Goal: Task Accomplishment & Management: Manage account settings

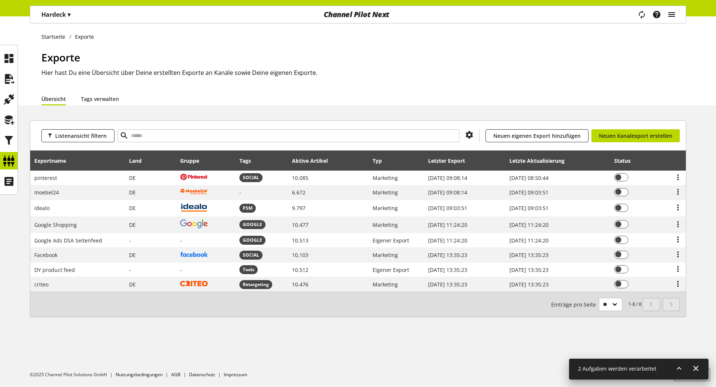
click at [673, 10] on icon "main navigation" at bounding box center [671, 14] width 9 height 13
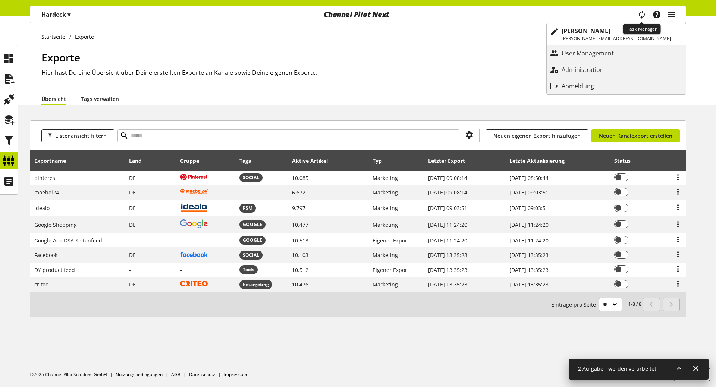
click at [642, 10] on icon "main navigation" at bounding box center [641, 15] width 13 height 16
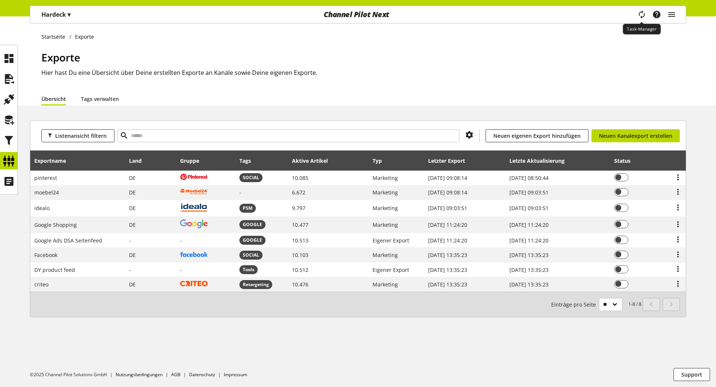
click at [642, 10] on icon "main navigation" at bounding box center [641, 14] width 9 height 13
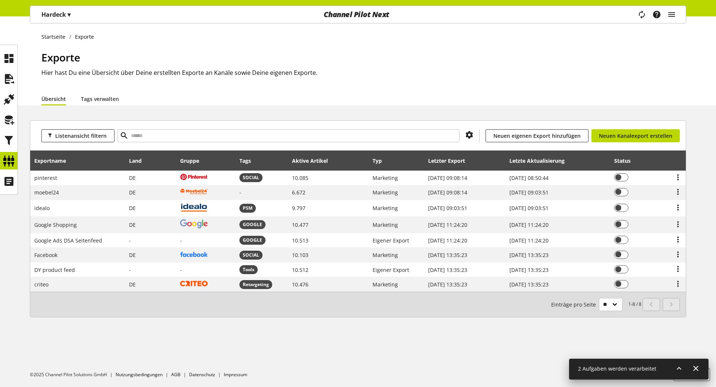
click at [677, 367] on icon at bounding box center [679, 368] width 9 height 13
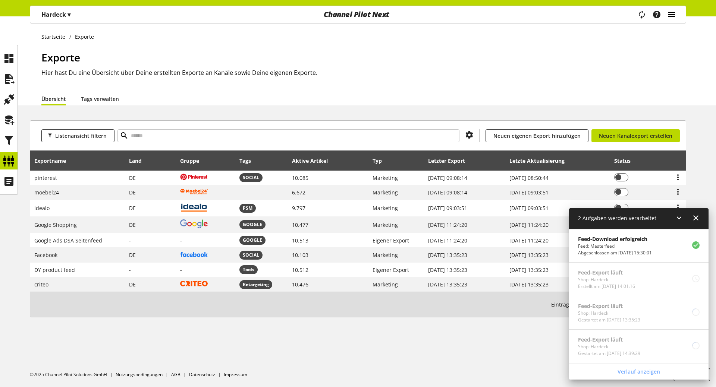
click at [674, 13] on icon "main navigation" at bounding box center [671, 14] width 9 height 13
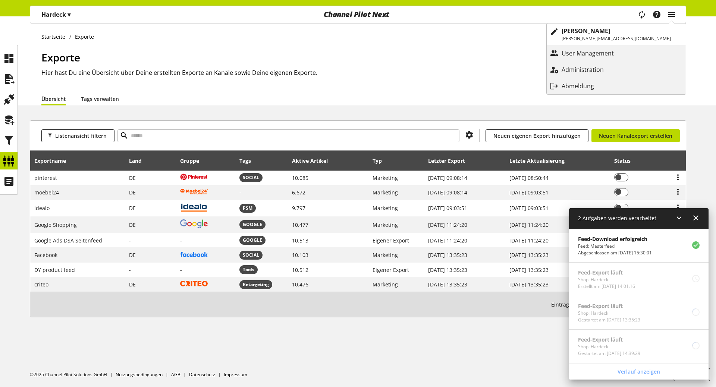
click at [619, 67] on p "Administration" at bounding box center [590, 69] width 57 height 9
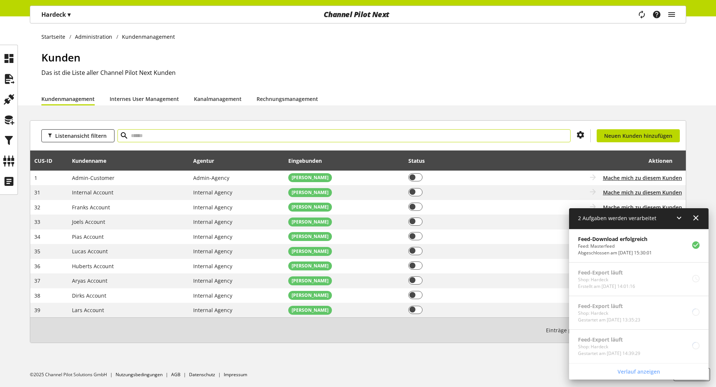
click at [147, 142] on input "text" at bounding box center [343, 135] width 453 height 13
paste input "***"
type input "***"
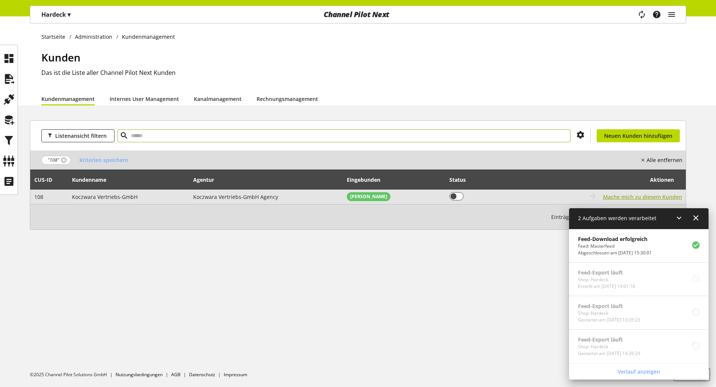
click at [650, 198] on span "Mache mich zu diesem Kunden" at bounding box center [642, 197] width 79 height 8
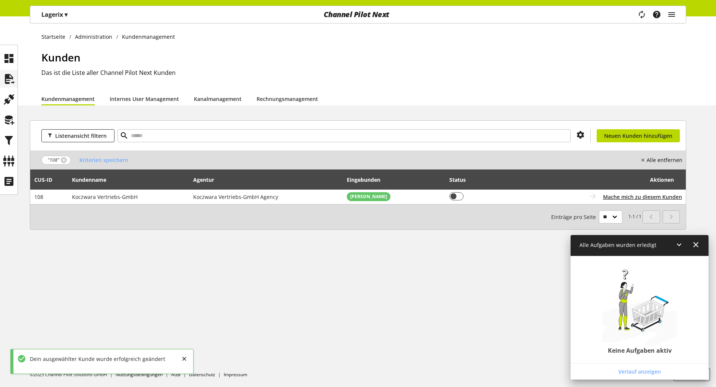
click at [10, 81] on icon at bounding box center [9, 79] width 12 height 15
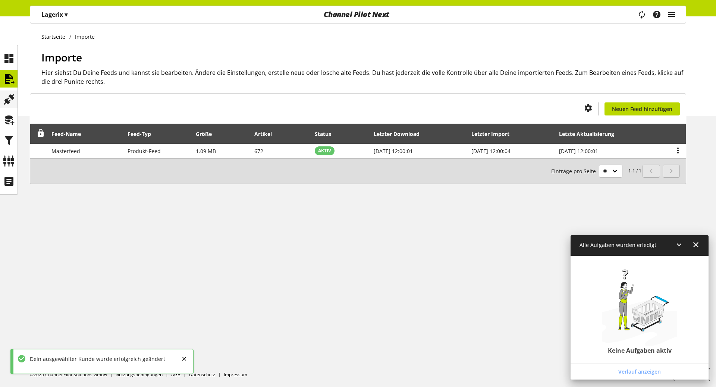
click at [11, 100] on icon at bounding box center [9, 99] width 12 height 15
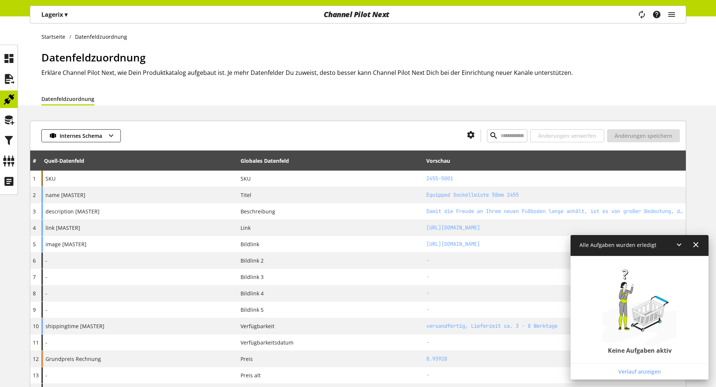
click at [12, 130] on ul at bounding box center [9, 120] width 18 height 141
click at [10, 121] on icon at bounding box center [9, 120] width 12 height 15
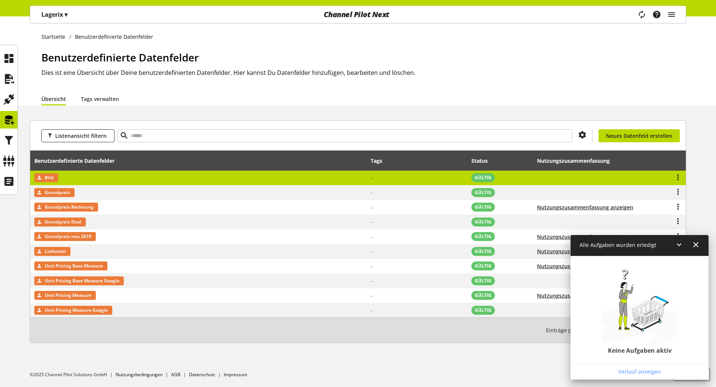
click at [148, 179] on td "Bild" at bounding box center [198, 178] width 337 height 15
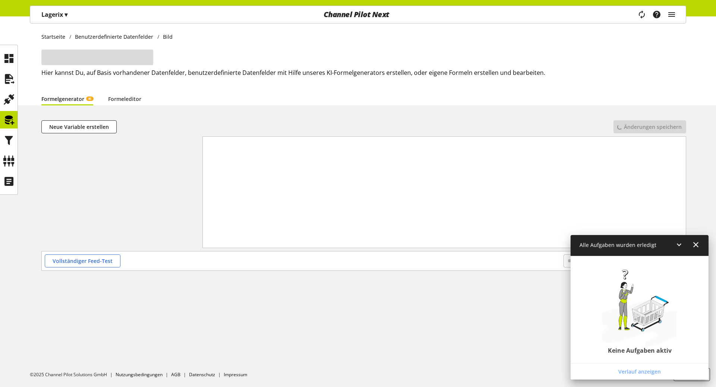
click at [681, 248] on icon at bounding box center [679, 244] width 9 height 13
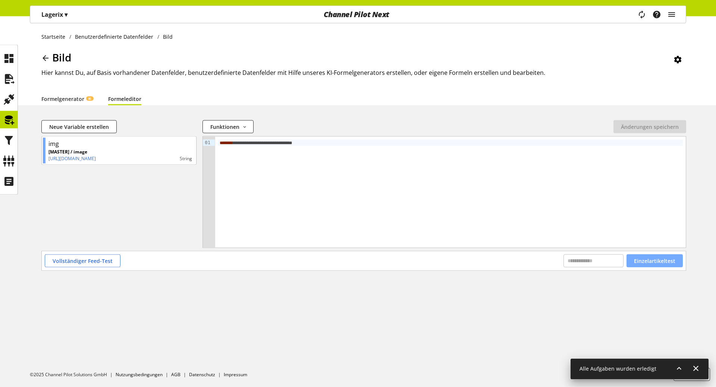
click at [651, 257] on span "Einzelartikeltest" at bounding box center [654, 261] width 41 height 8
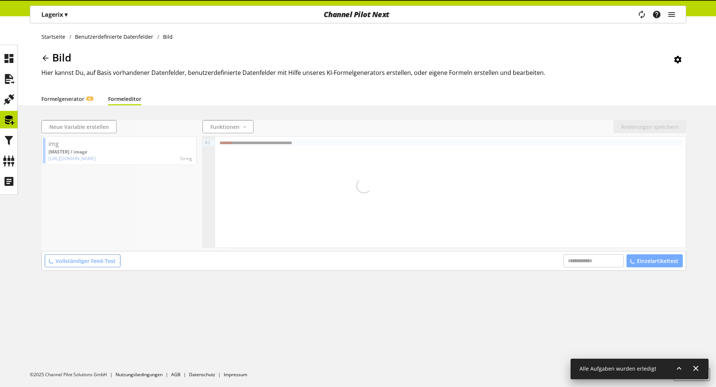
scroll to position [38, 0]
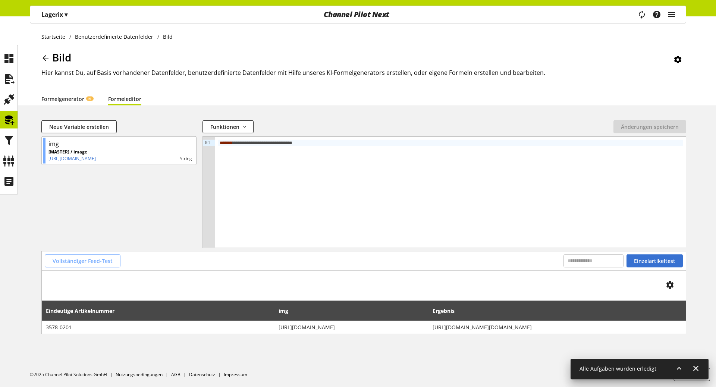
click at [92, 257] on span "Vollständiger Feed-Test" at bounding box center [83, 261] width 60 height 8
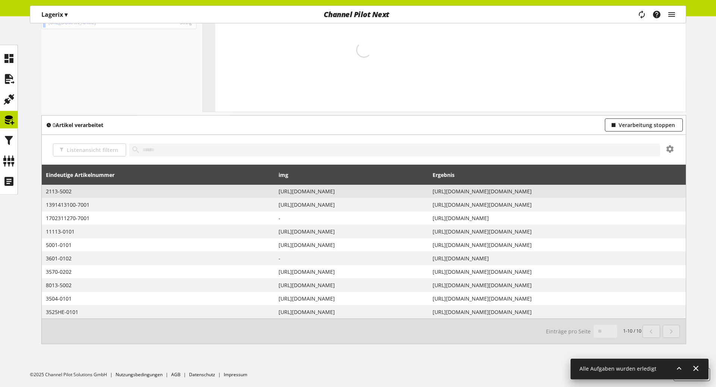
scroll to position [151, 0]
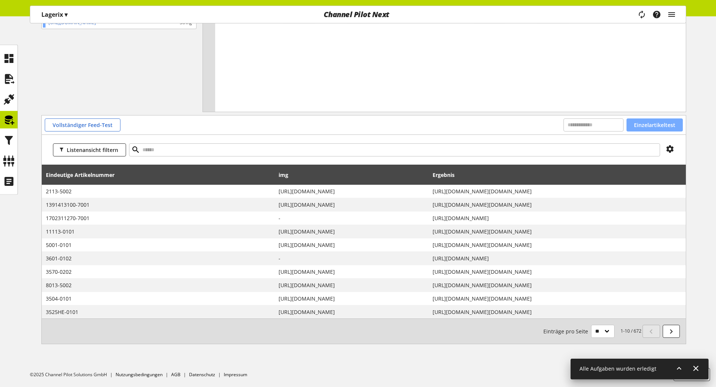
click at [662, 121] on span "Einzelartikeltest" at bounding box center [654, 125] width 41 height 8
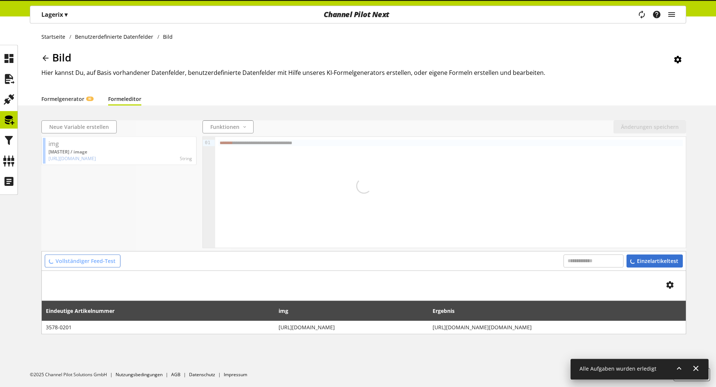
click at [662, 255] on div "Einzelartikeltest" at bounding box center [655, 261] width 56 height 13
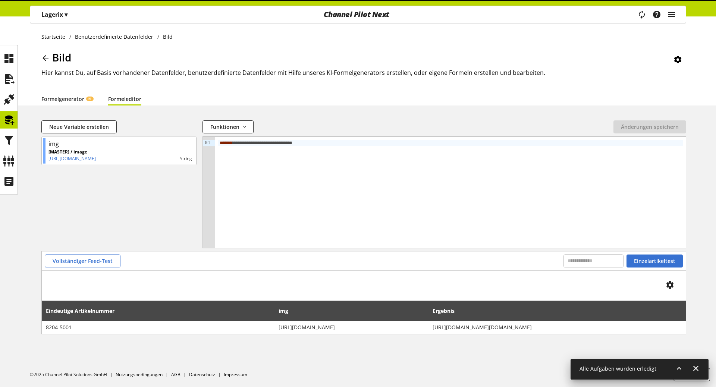
scroll to position [148, 0]
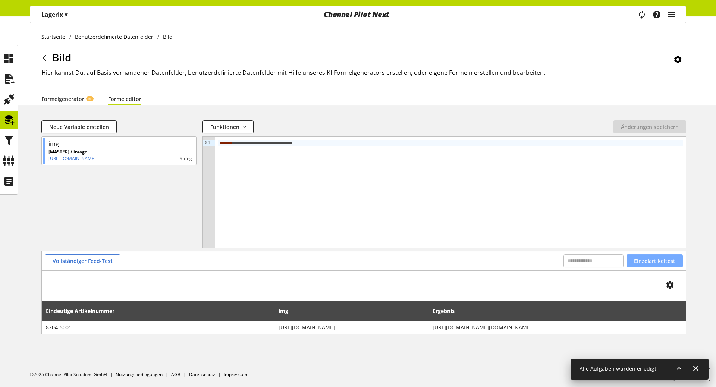
click at [662, 255] on button "Einzelartikeltest" at bounding box center [655, 261] width 56 height 13
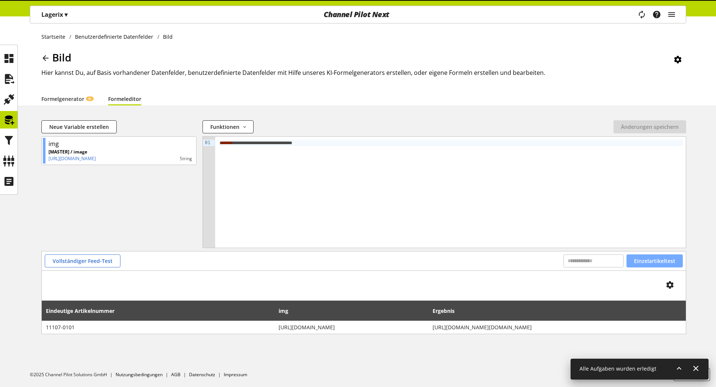
click at [662, 255] on button "Einzelartikeltest" at bounding box center [655, 261] width 56 height 13
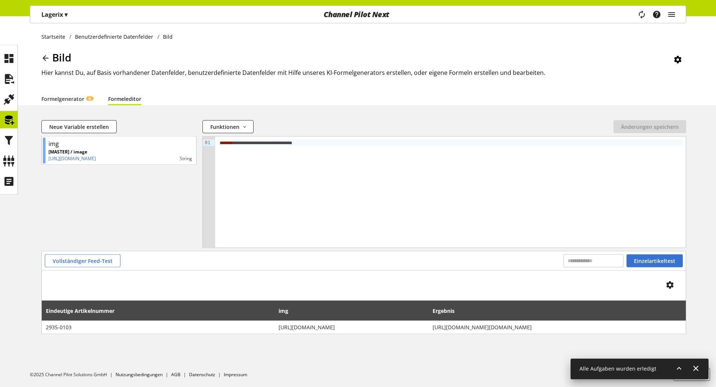
scroll to position [8, 0]
click at [674, 18] on icon "main navigation" at bounding box center [671, 14] width 9 height 13
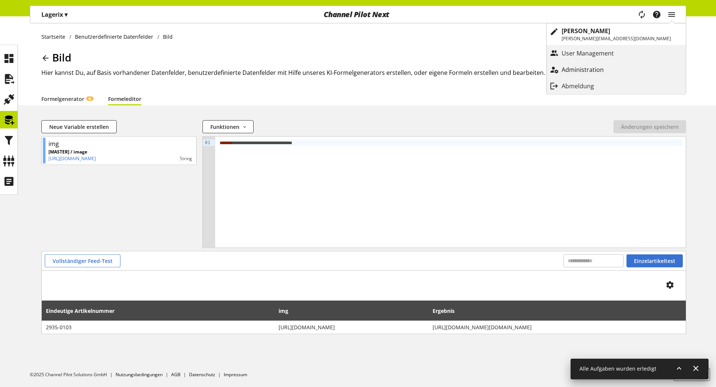
click at [619, 72] on p "Administration" at bounding box center [590, 69] width 57 height 9
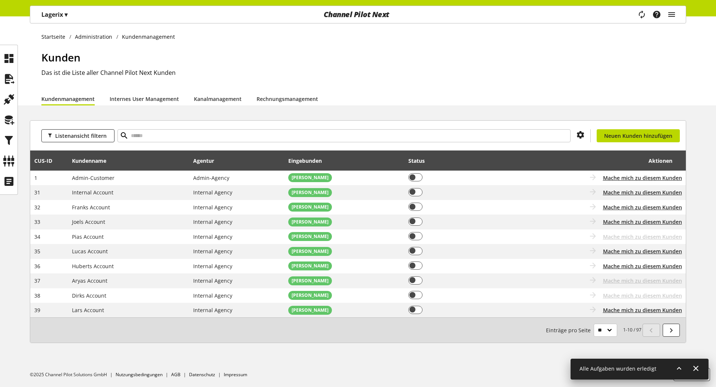
scroll to position [771, 0]
click at [20, 116] on html "Lagerix ▾ Alle Kunden ▾ Kunde auswählen Alle Kunden Shop Einstellungen Shop Man…" at bounding box center [358, 193] width 716 height 387
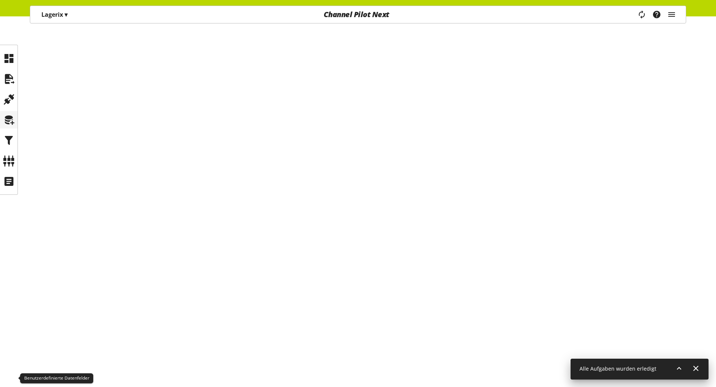
click at [12, 117] on icon at bounding box center [9, 120] width 12 height 15
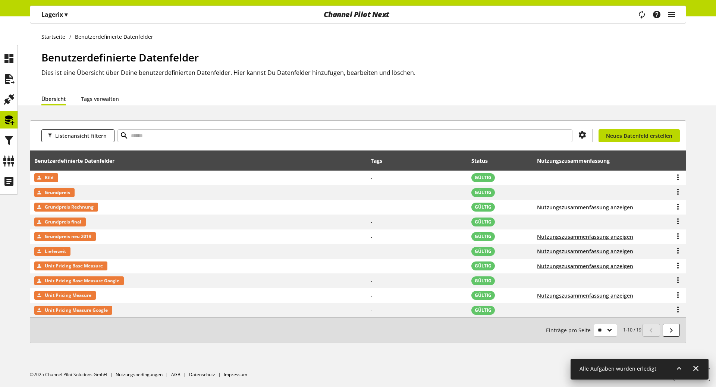
click at [521, 89] on div "Benutzerdefinierte Datenfelder Dies ist eine Übersicht über Deine benutzerdefin…" at bounding box center [363, 71] width 645 height 43
click at [13, 142] on icon at bounding box center [9, 140] width 12 height 15
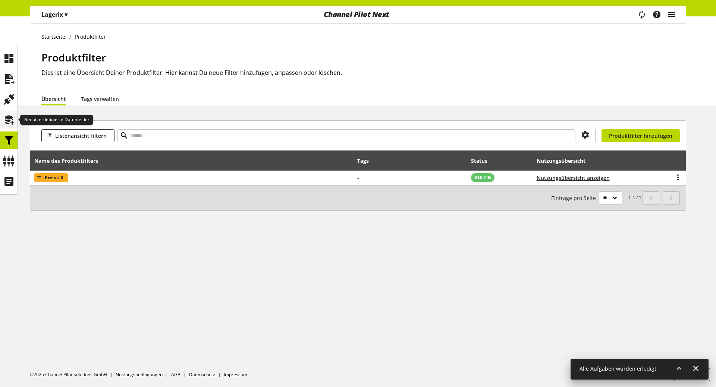
click at [9, 121] on icon at bounding box center [9, 120] width 12 height 15
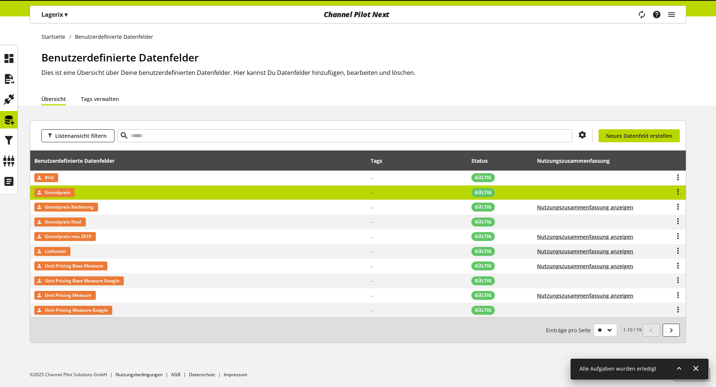
click at [239, 186] on td "Grundpreis" at bounding box center [198, 193] width 337 height 15
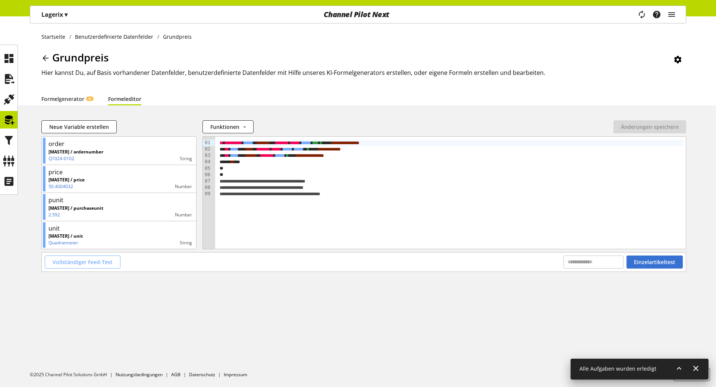
click at [92, 256] on button "Vollständiger Feed-Test" at bounding box center [83, 262] width 76 height 13
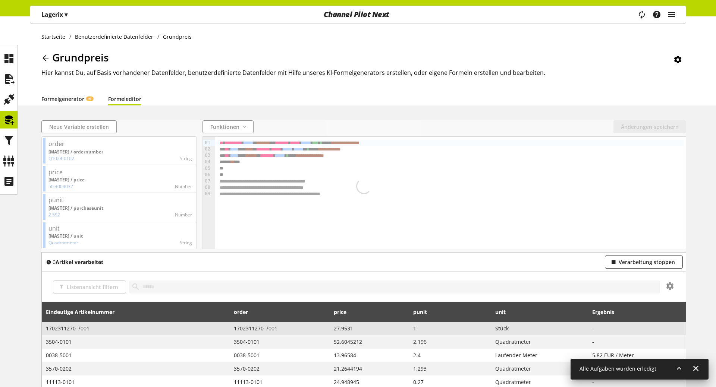
scroll to position [137, 0]
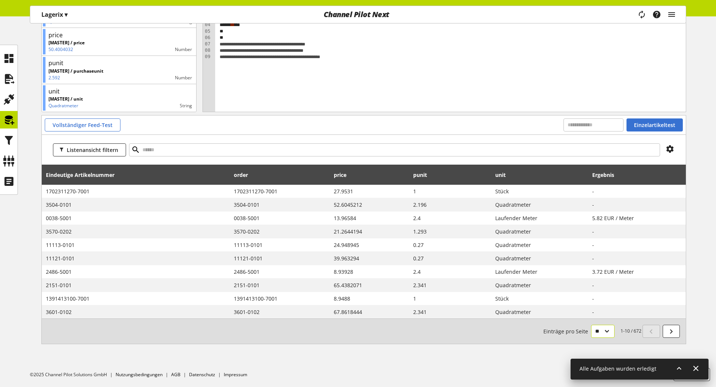
click at [591, 325] on select "** ** ** ***" at bounding box center [602, 331] width 23 height 13
select select "***"
click option "***" at bounding box center [0, 0] width 0 height 0
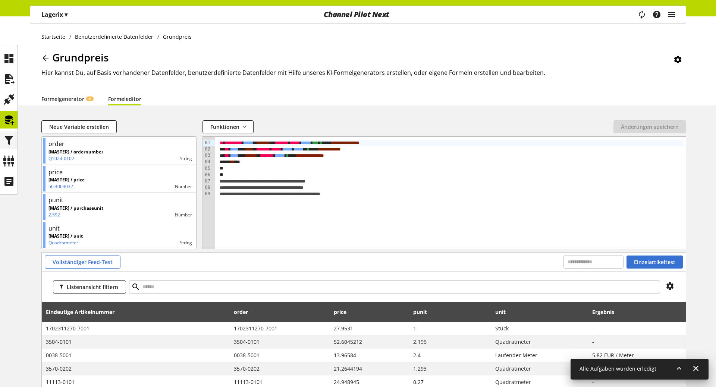
click at [6, 138] on icon at bounding box center [9, 140] width 12 height 15
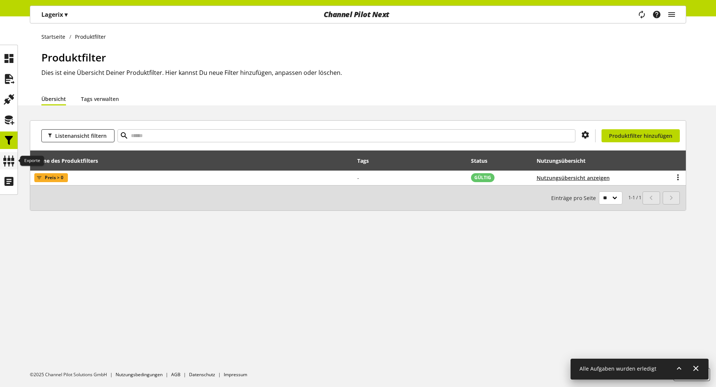
click at [9, 163] on icon at bounding box center [9, 161] width 12 height 15
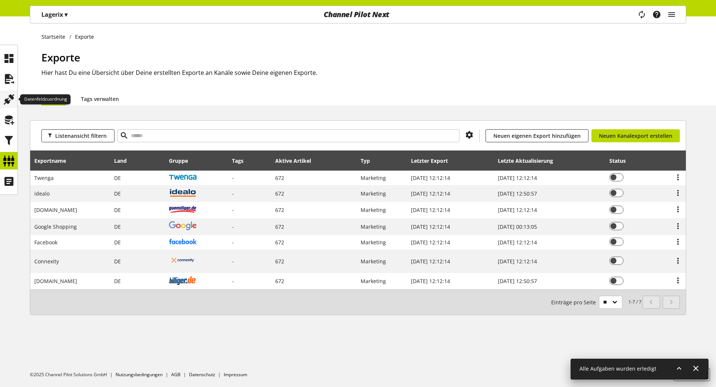
click at [1, 101] on div at bounding box center [9, 100] width 18 height 18
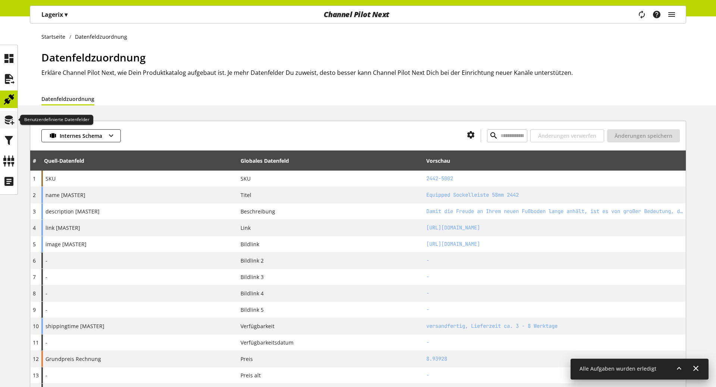
click at [9, 125] on icon at bounding box center [9, 120] width 12 height 15
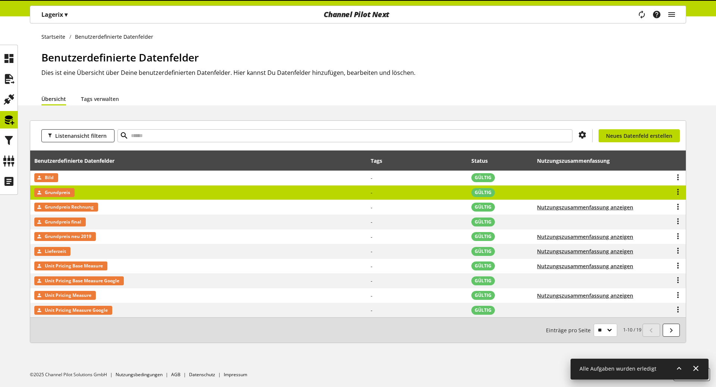
click at [234, 188] on td "Grundpreis" at bounding box center [198, 193] width 337 height 15
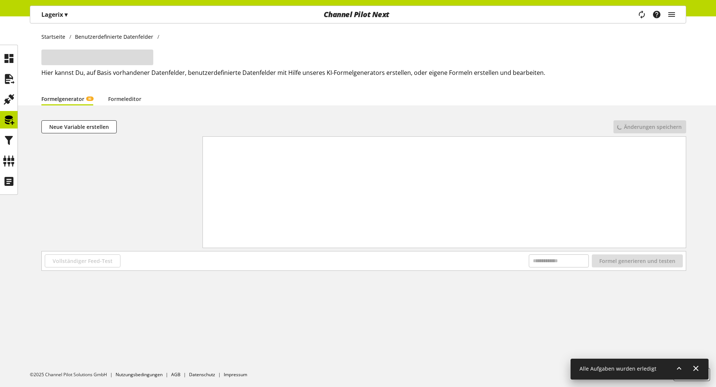
click at [237, 188] on div "**********" at bounding box center [444, 183] width 483 height 92
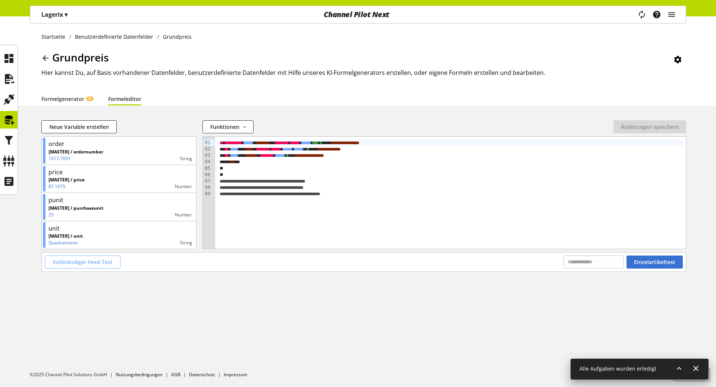
drag, startPoint x: 101, startPoint y: 266, endPoint x: 154, endPoint y: 262, distance: 52.4
click at [102, 266] on span "Vollständiger Feed-Test" at bounding box center [83, 262] width 60 height 8
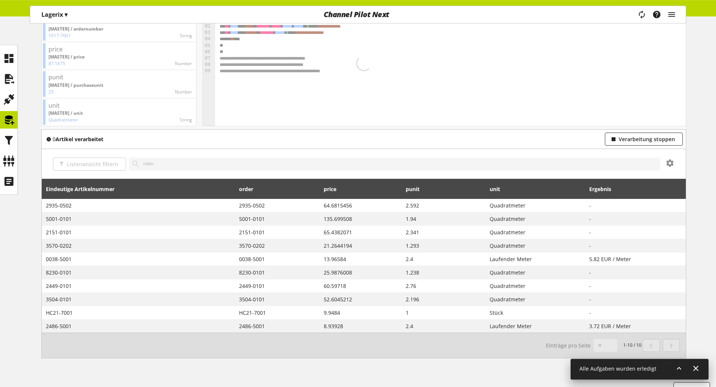
scroll to position [137, 0]
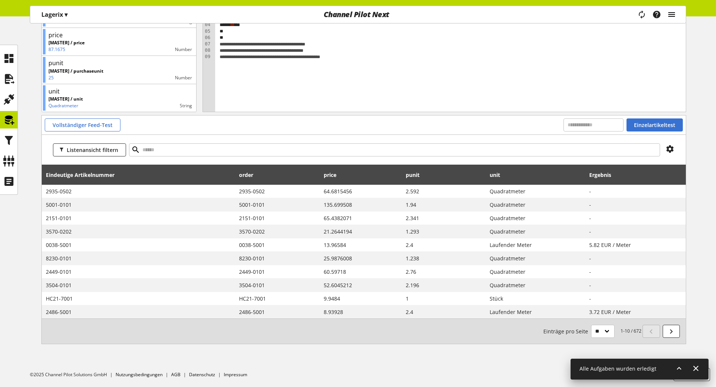
click at [672, 13] on icon "main navigation" at bounding box center [671, 14] width 9 height 13
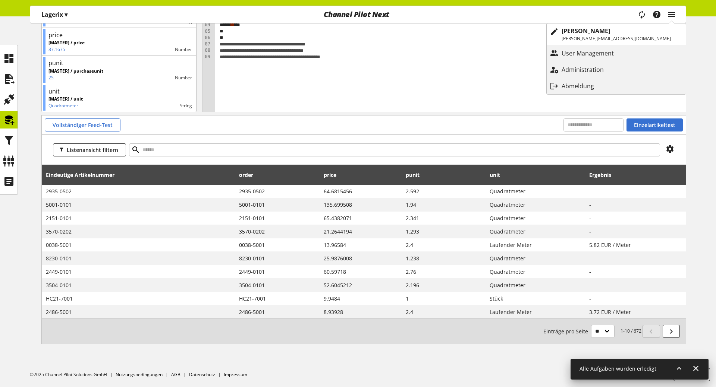
click at [615, 69] on p "Administration" at bounding box center [590, 69] width 57 height 9
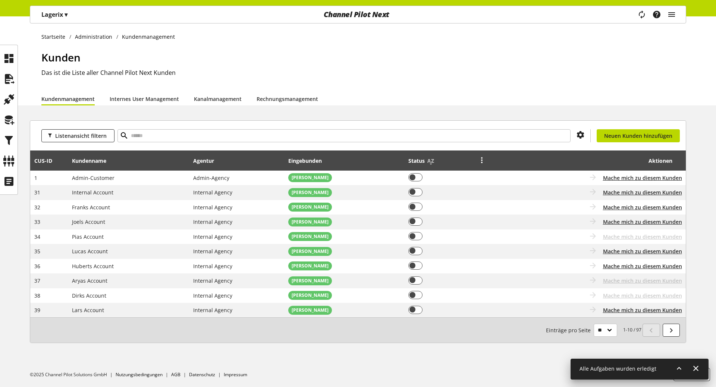
click at [485, 158] on icon at bounding box center [481, 159] width 9 height 13
click at [458, 194] on link "Filter" at bounding box center [455, 196] width 65 height 11
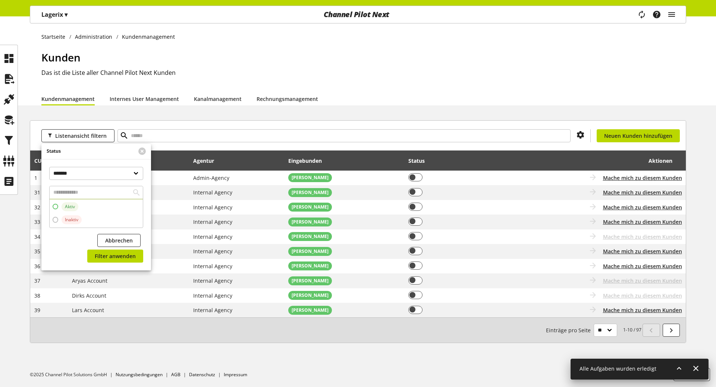
click at [66, 208] on span "Aktiv" at bounding box center [70, 207] width 10 height 7
click at [115, 256] on span "Filter anwenden" at bounding box center [115, 256] width 41 height 8
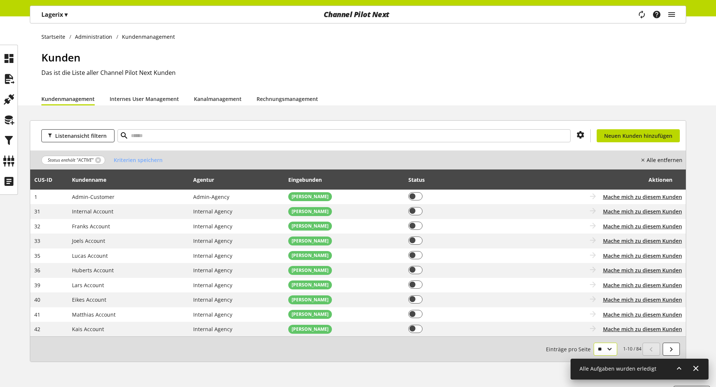
click at [594, 343] on select "** ** ** ***" at bounding box center [605, 349] width 23 height 13
select select "***"
click option "***" at bounding box center [0, 0] width 0 height 0
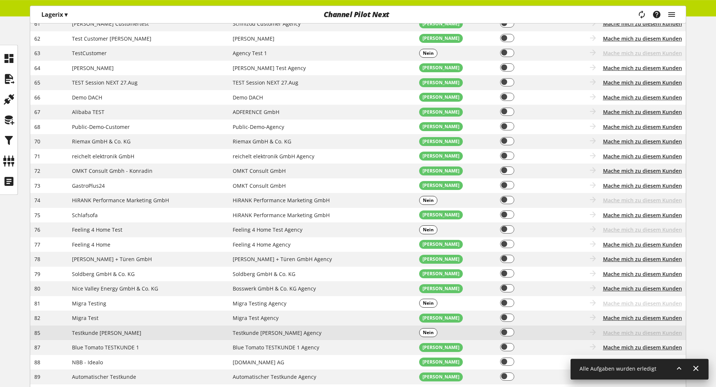
scroll to position [571, 0]
click at [503, 333] on span at bounding box center [507, 333] width 15 height 8
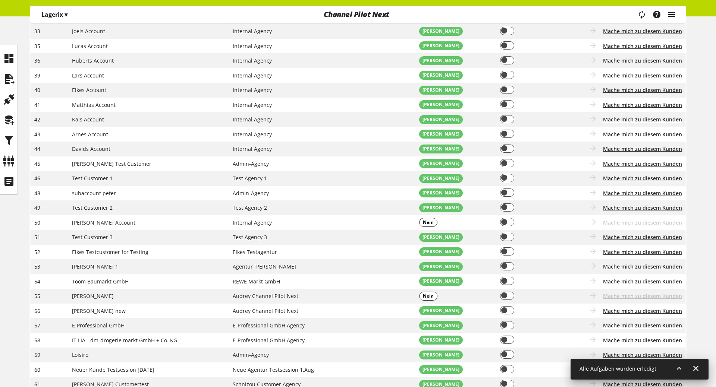
scroll to position [0, 0]
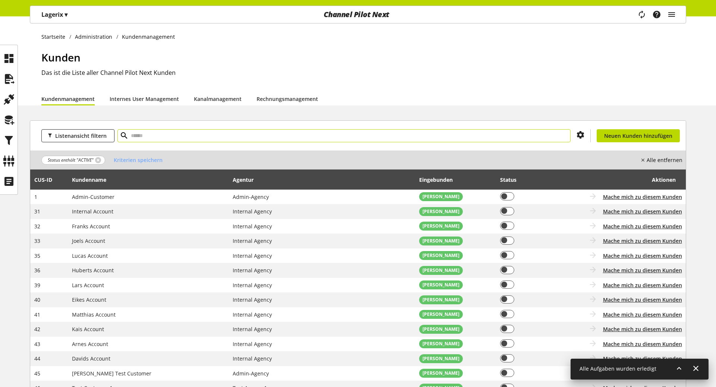
click at [508, 134] on input "text" at bounding box center [343, 135] width 453 height 13
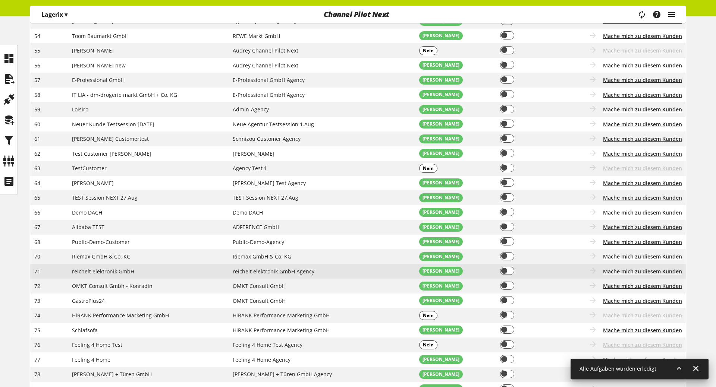
scroll to position [456, 0]
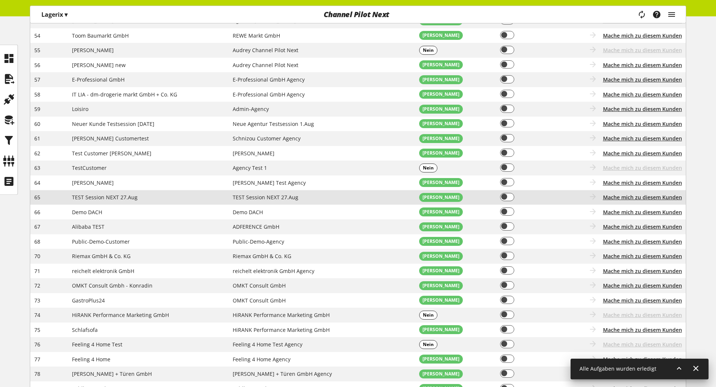
click at [97, 199] on span "TEST Session NEXT 27.Aug" at bounding box center [105, 197] width 66 height 7
click at [618, 198] on span "Mache mich zu diesem Kunden" at bounding box center [642, 198] width 79 height 8
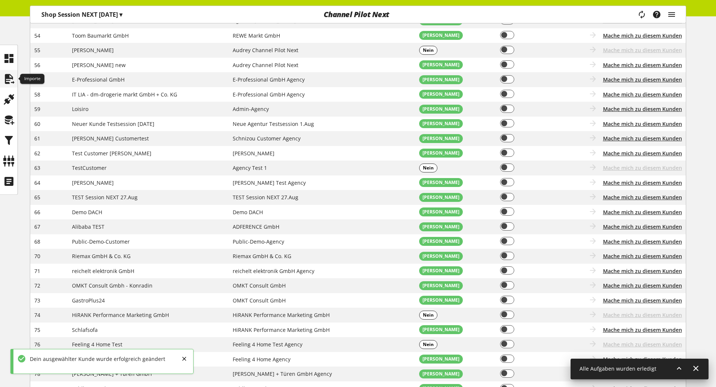
click at [3, 73] on icon at bounding box center [9, 79] width 12 height 15
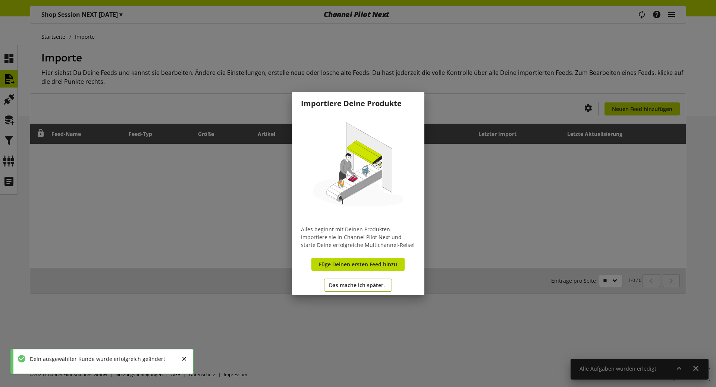
click at [350, 285] on span "Das mache ich später." at bounding box center [357, 286] width 56 height 8
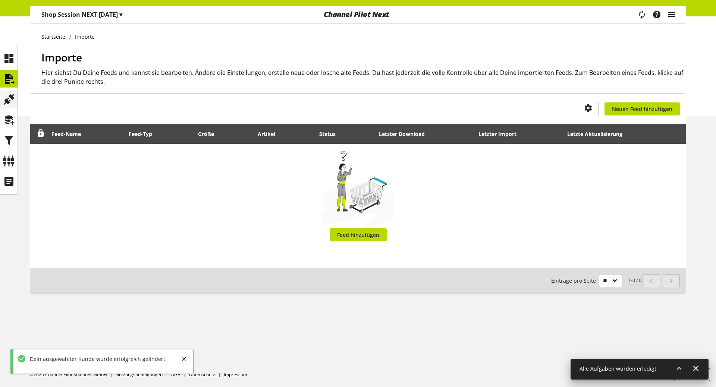
click at [6, 94] on icon at bounding box center [9, 99] width 12 height 15
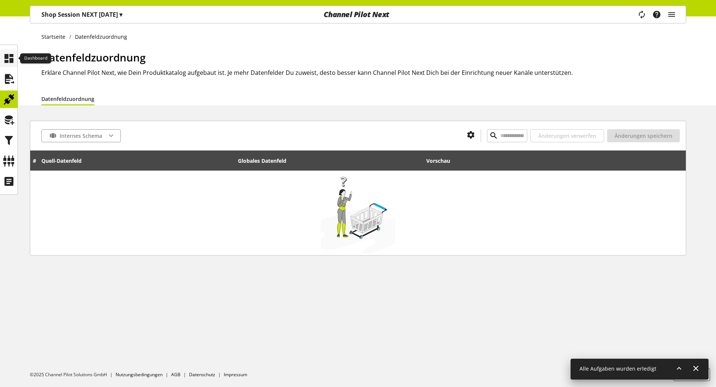
click at [4, 58] on icon at bounding box center [9, 58] width 12 height 15
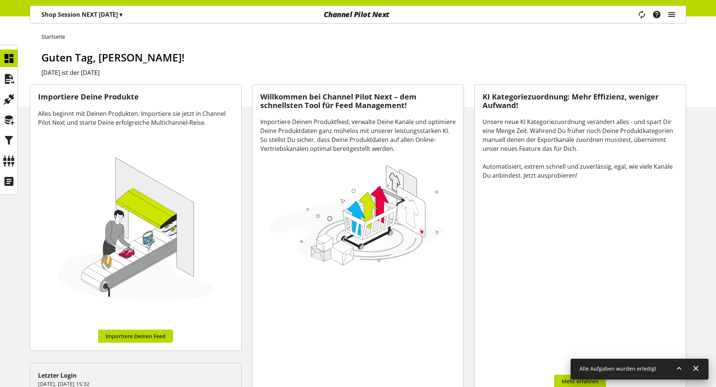
click at [668, 13] on icon "main navigation" at bounding box center [671, 14] width 9 height 13
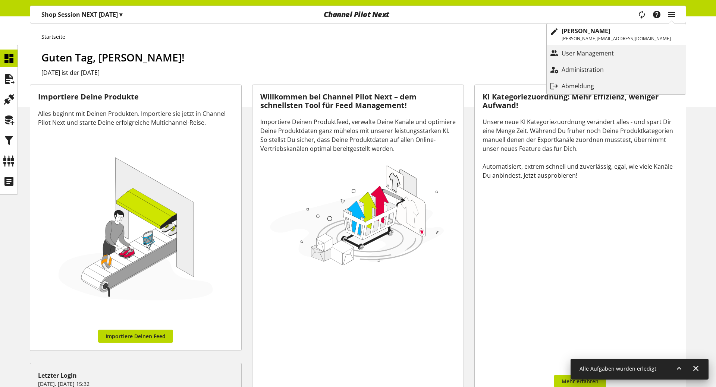
click at [610, 66] on p "Administration" at bounding box center [590, 69] width 57 height 9
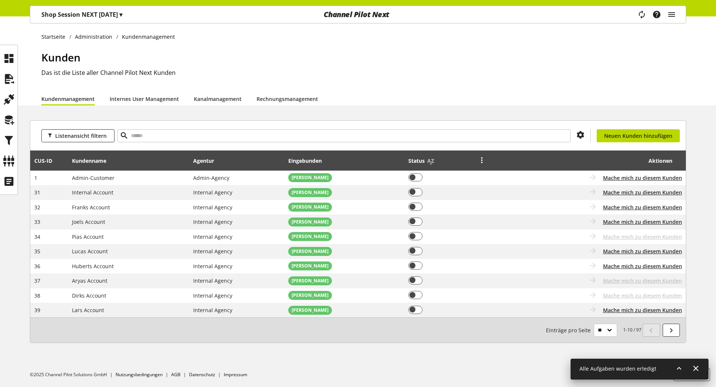
click at [483, 161] on icon at bounding box center [481, 159] width 9 height 13
click at [448, 193] on link "Filter" at bounding box center [455, 196] width 65 height 11
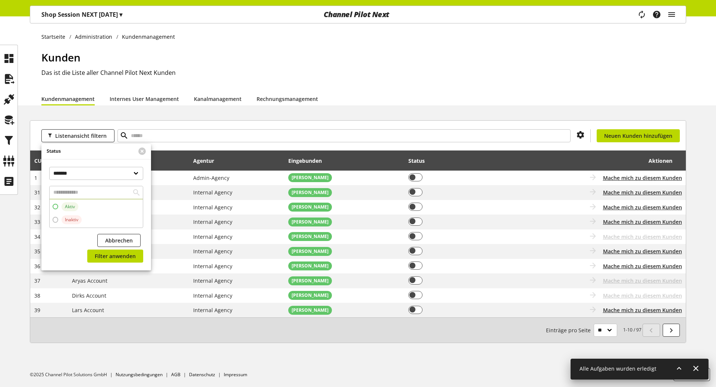
click at [70, 207] on span "Aktiv" at bounding box center [70, 207] width 10 height 7
click at [122, 258] on span "Filter anwenden" at bounding box center [115, 256] width 41 height 8
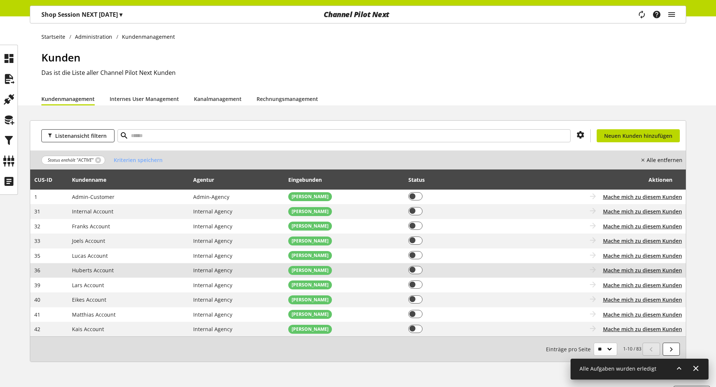
scroll to position [18, 0]
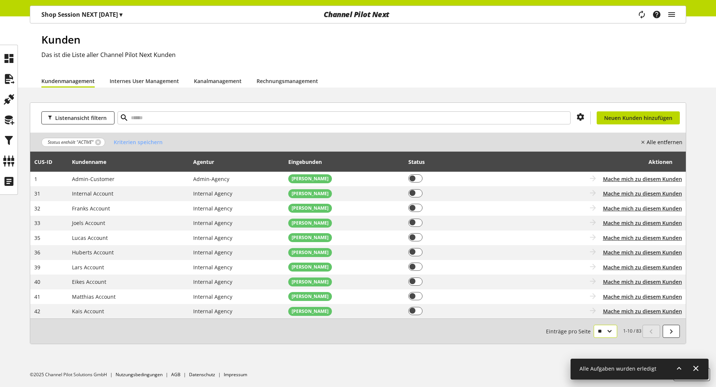
click at [594, 325] on select "** ** ** ***" at bounding box center [605, 331] width 23 height 13
select select "***"
click option "***" at bounding box center [0, 0] width 0 height 0
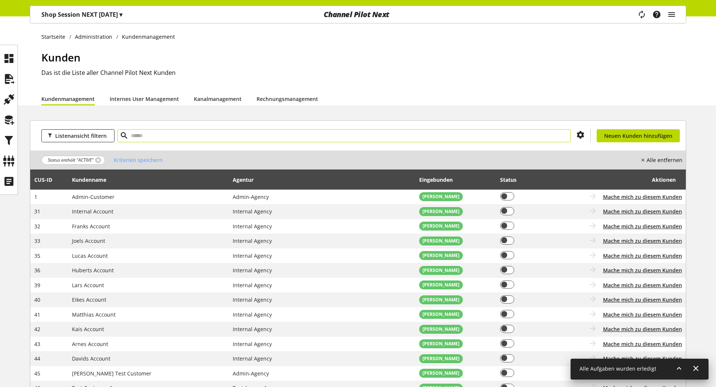
click at [404, 136] on input "text" at bounding box center [343, 135] width 453 height 13
type input "*****"
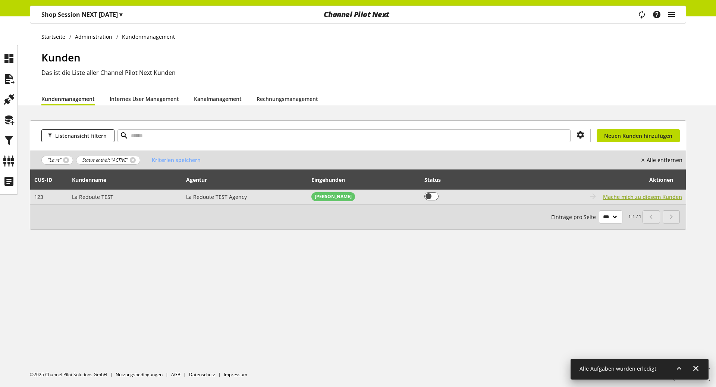
drag, startPoint x: 644, startPoint y: 196, endPoint x: 460, endPoint y: 202, distance: 184.7
click at [644, 196] on span "Mache mich zu diesem Kunden" at bounding box center [642, 197] width 79 height 8
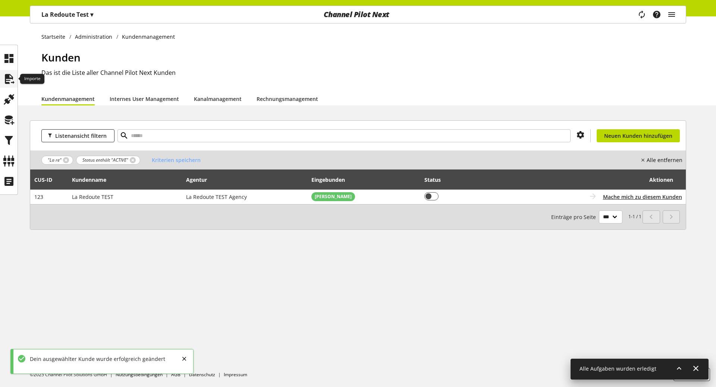
click at [3, 81] on div at bounding box center [9, 79] width 18 height 18
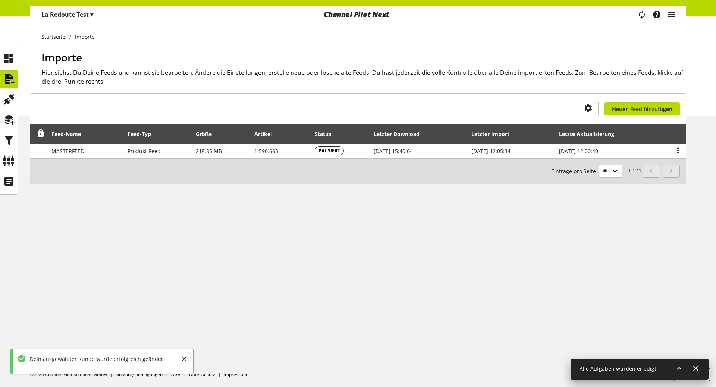
click at [74, 15] on p "La Redoute Test ▾" at bounding box center [67, 14] width 52 height 9
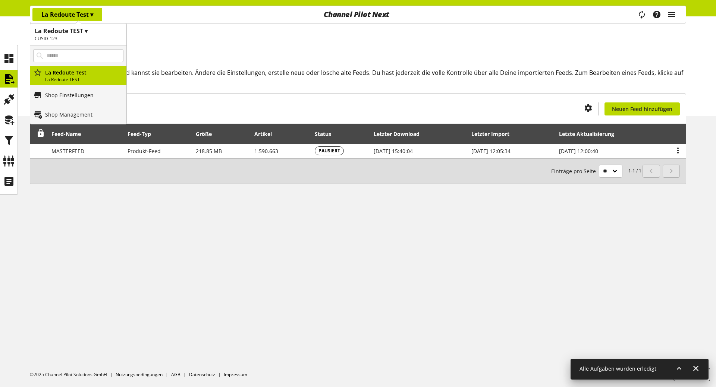
click at [86, 98] on p "Shop Einstellungen" at bounding box center [69, 95] width 48 height 8
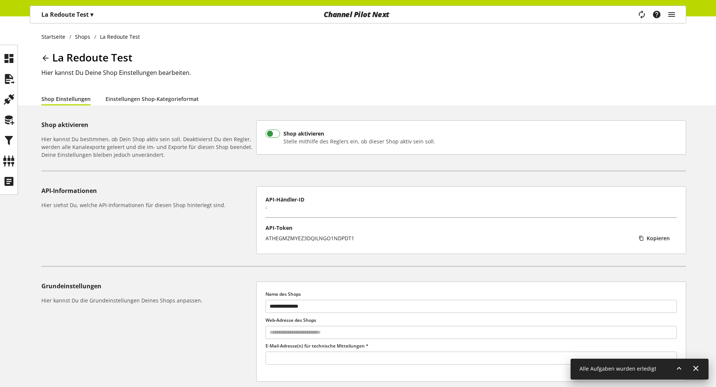
click at [273, 133] on span at bounding box center [273, 134] width 15 height 8
click at [10, 81] on icon at bounding box center [9, 79] width 12 height 15
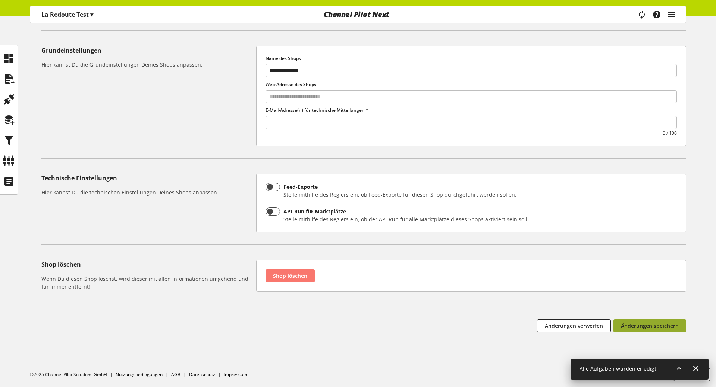
click at [662, 323] on span "Änderungen speichern" at bounding box center [650, 326] width 58 height 8
click at [287, 123] on input "text" at bounding box center [471, 122] width 411 height 10
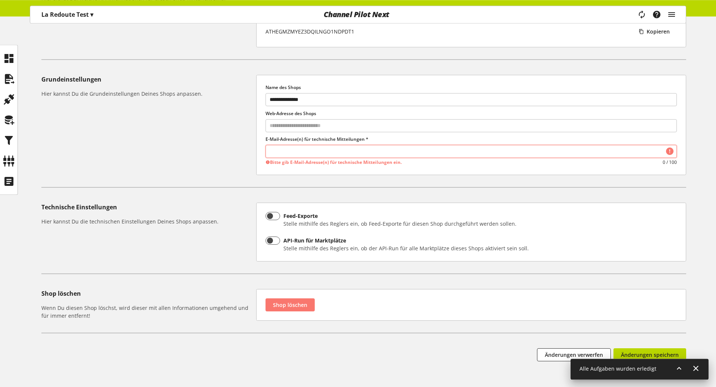
click at [299, 148] on input "text" at bounding box center [471, 152] width 411 height 10
type input "*****"
click at [291, 153] on span "thiba" at bounding box center [278, 152] width 23 height 9
click at [288, 153] on link at bounding box center [286, 153] width 6 height 6
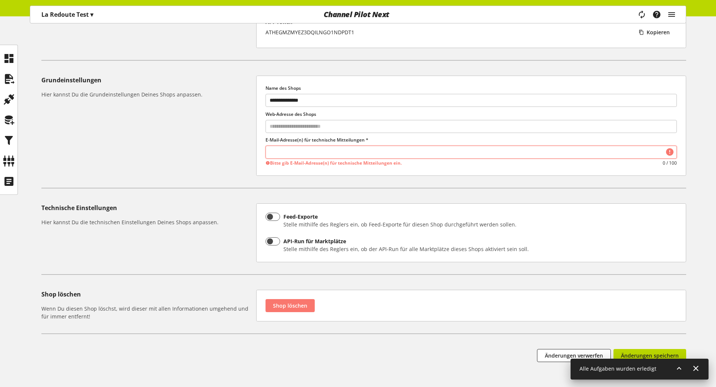
click at [320, 151] on input "text" at bounding box center [471, 152] width 411 height 10
paste input "**********"
type input "**********"
click at [638, 351] on button "Änderungen speichern" at bounding box center [649, 355] width 73 height 13
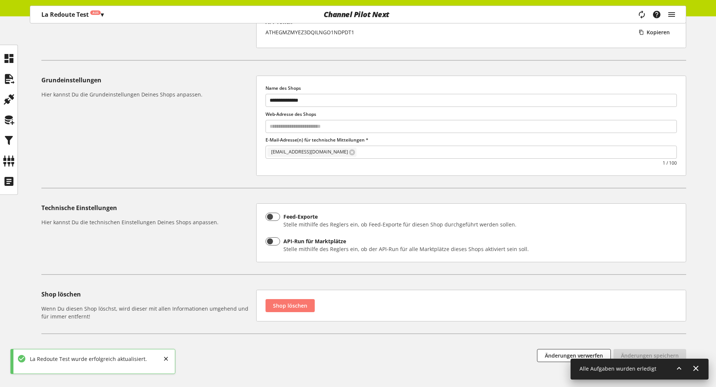
scroll to position [0, 0]
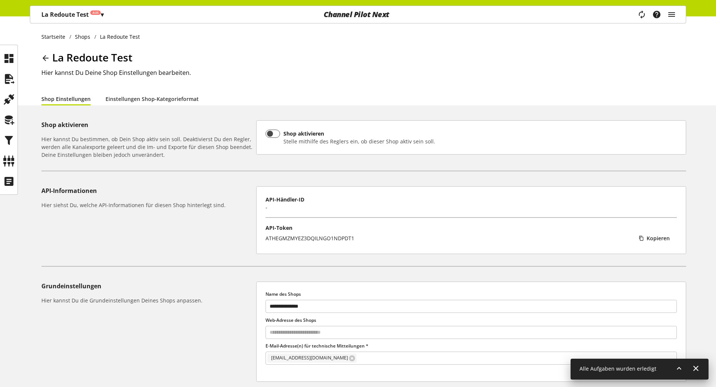
click at [80, 15] on p "La Redoute Test Aus ▾" at bounding box center [72, 14] width 62 height 9
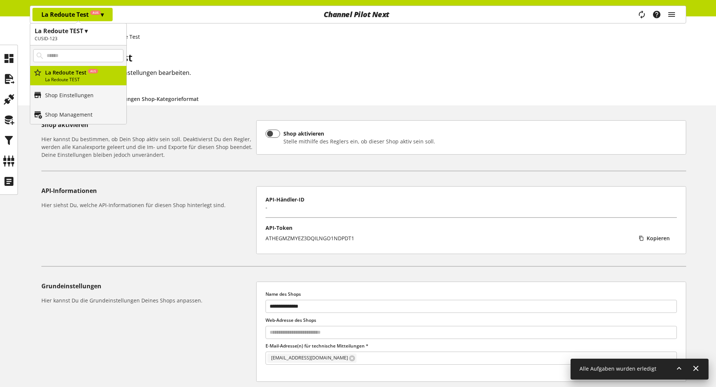
click at [80, 15] on p "La Redoute Test Aus ▾" at bounding box center [72, 14] width 62 height 9
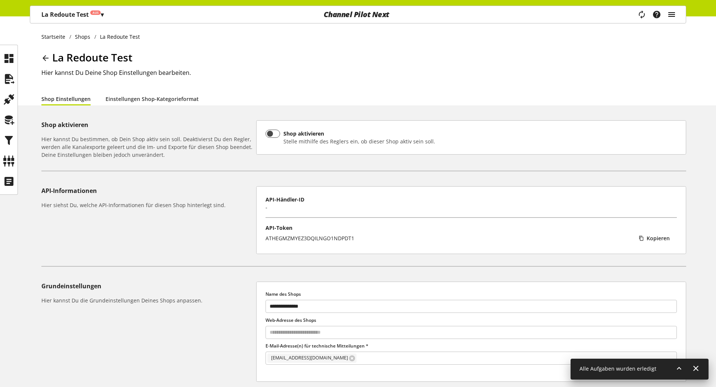
click at [668, 16] on icon "main navigation" at bounding box center [671, 14] width 9 height 13
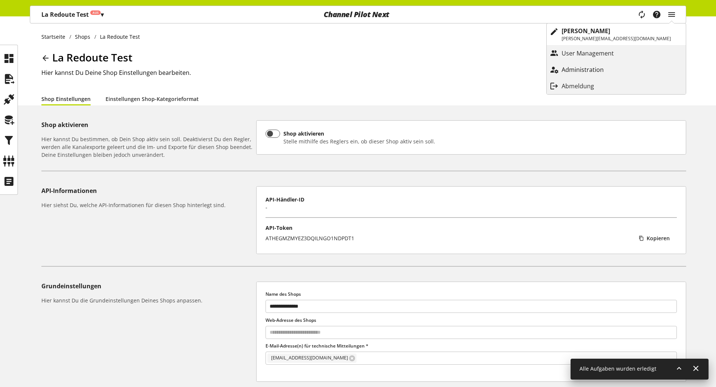
click at [609, 67] on p "Administration" at bounding box center [590, 69] width 57 height 9
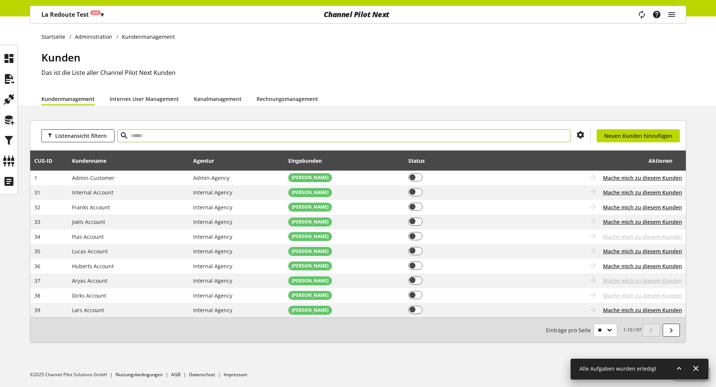
click at [145, 136] on input "text" at bounding box center [343, 135] width 453 height 13
type input "*****"
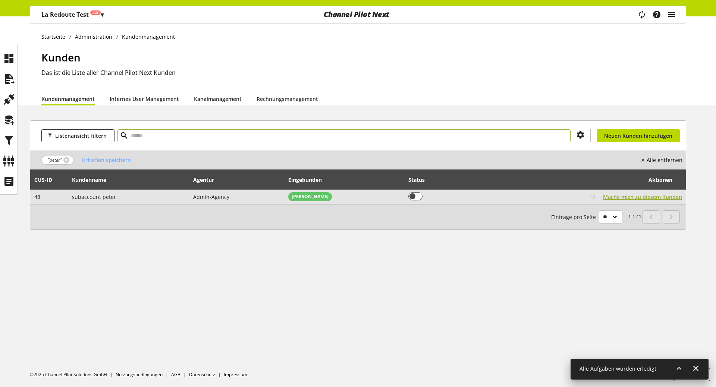
click at [633, 196] on span "Mache mich zu diesem Kunden" at bounding box center [642, 197] width 79 height 8
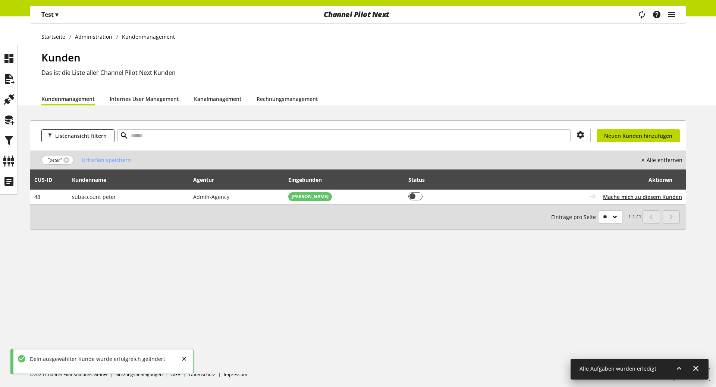
click at [54, 11] on p "Test ▾" at bounding box center [49, 14] width 17 height 9
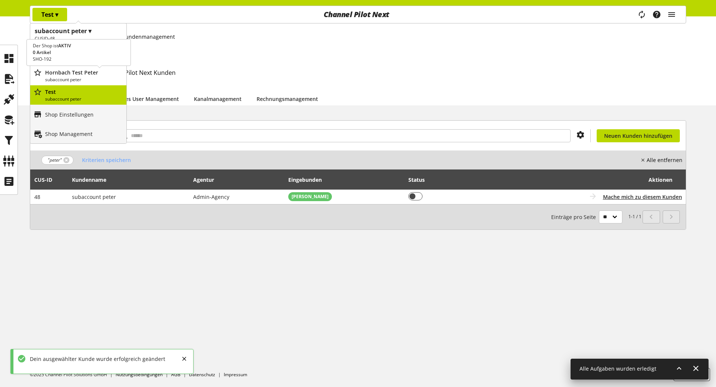
click at [81, 79] on p "subaccount peter" at bounding box center [84, 79] width 78 height 7
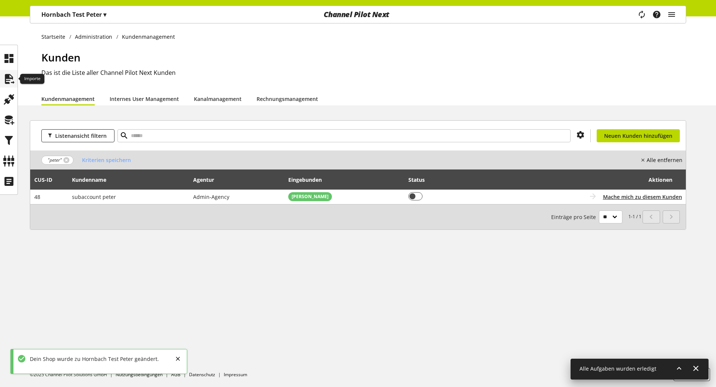
click at [13, 76] on icon at bounding box center [9, 79] width 12 height 15
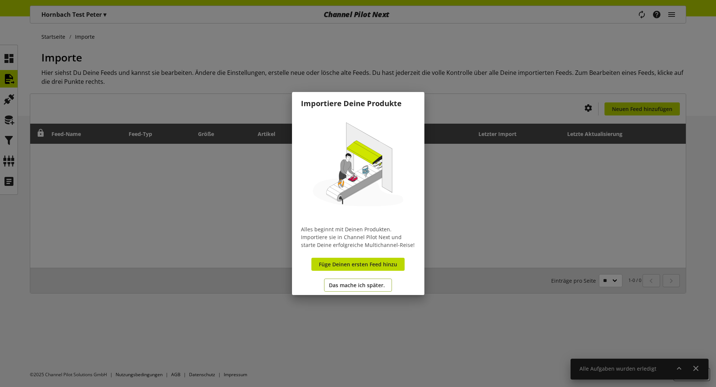
click at [357, 287] on span "Das mache ich später." at bounding box center [357, 286] width 56 height 8
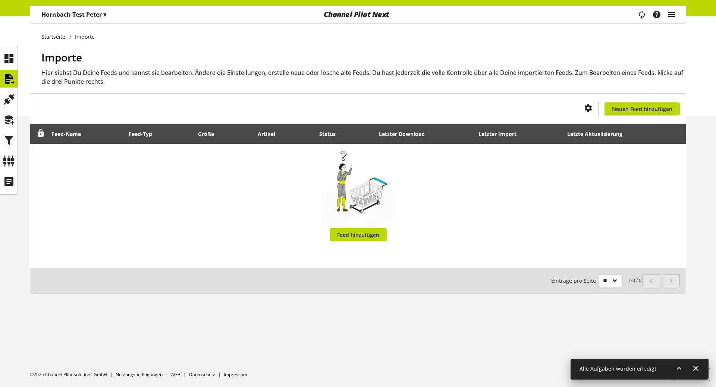
click at [88, 13] on p "Hornbach Test Peter ▾" at bounding box center [73, 14] width 65 height 9
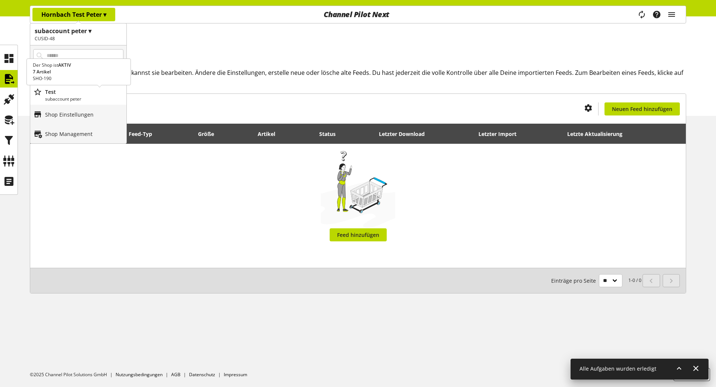
click at [85, 92] on p "Test" at bounding box center [84, 92] width 78 height 8
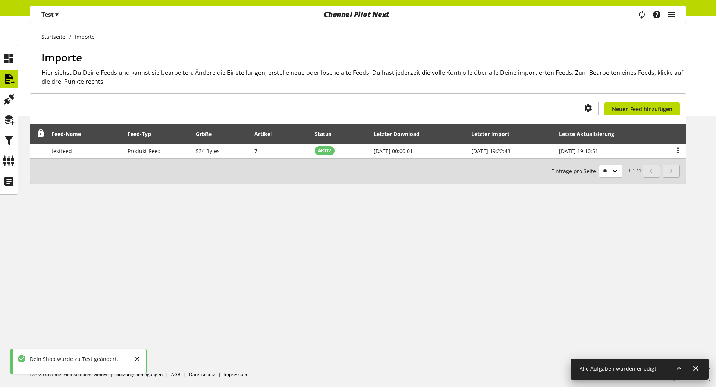
click at [52, 18] on p "Test ▾" at bounding box center [49, 14] width 17 height 9
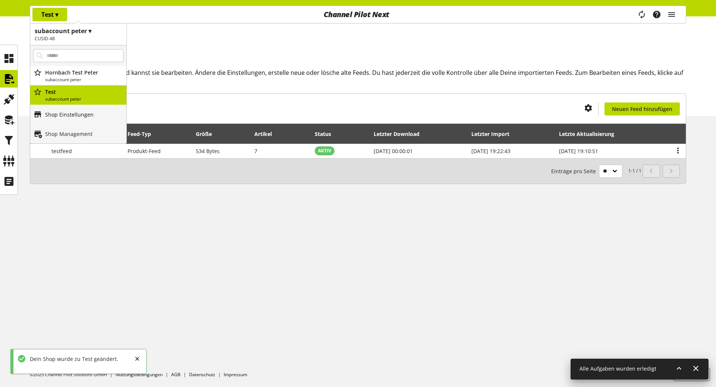
click at [65, 114] on p "Shop Einstellungen" at bounding box center [69, 115] width 48 height 8
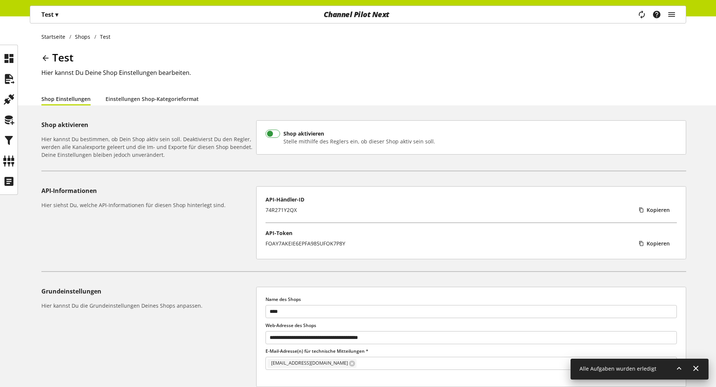
click at [275, 132] on span at bounding box center [273, 134] width 15 height 8
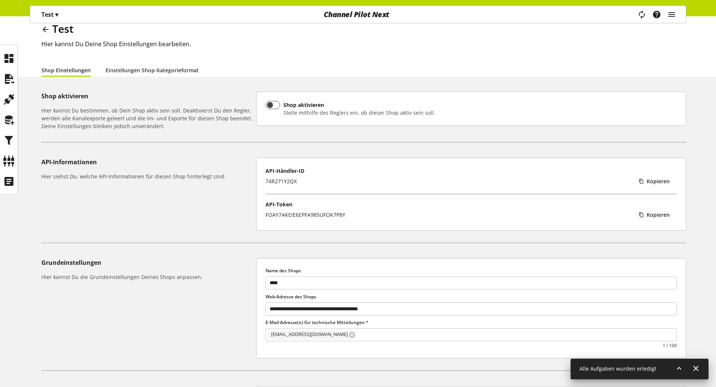
scroll to position [241, 0]
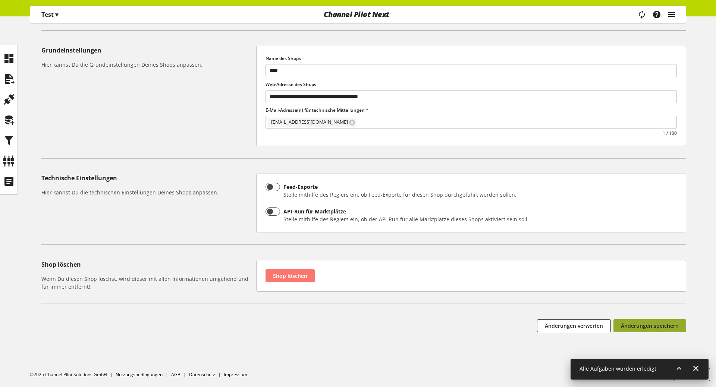
click at [662, 323] on span "Änderungen speichern" at bounding box center [650, 326] width 58 height 8
click at [7, 178] on icon at bounding box center [9, 181] width 12 height 15
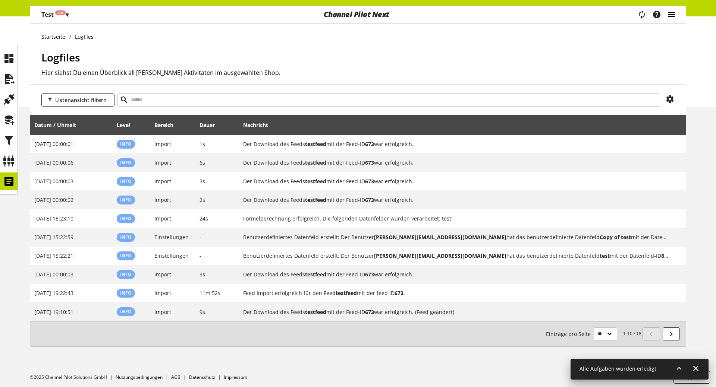
click at [676, 16] on icon "main navigation" at bounding box center [671, 14] width 9 height 13
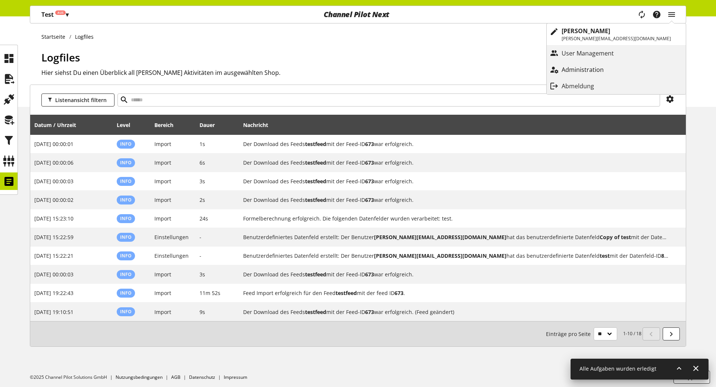
click at [610, 74] on p "Administration" at bounding box center [590, 69] width 57 height 9
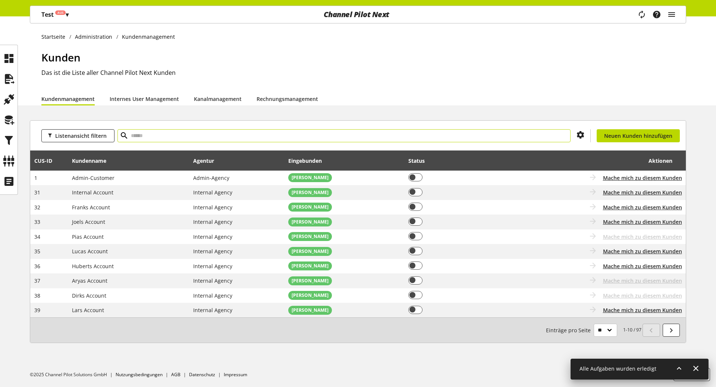
click at [157, 137] on input "text" at bounding box center [343, 135] width 453 height 13
paste input "**"
type input "**"
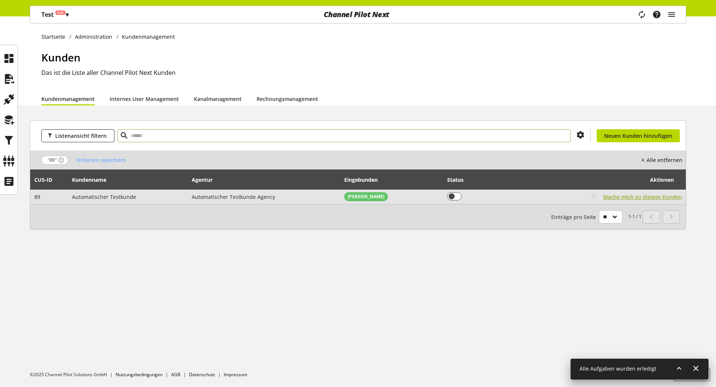
click at [662, 195] on span "Mache mich zu diesem Kunden" at bounding box center [642, 197] width 79 height 8
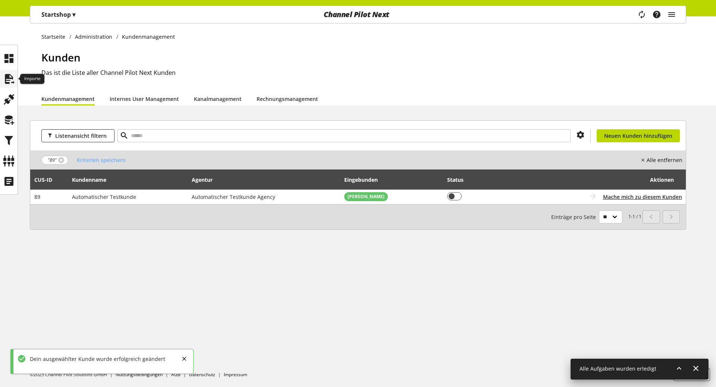
click at [4, 74] on icon at bounding box center [9, 79] width 12 height 15
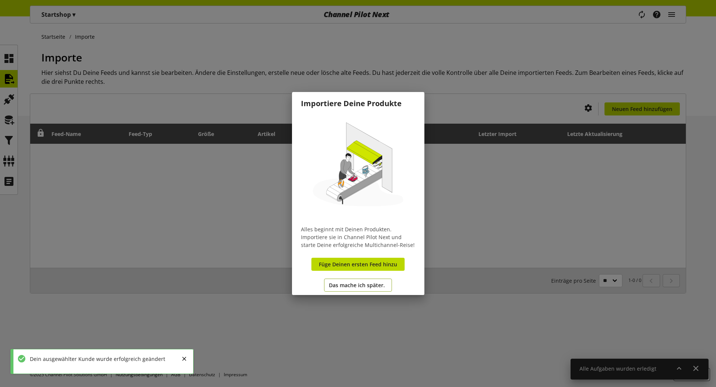
click at [357, 285] on span "Das mache ich später." at bounding box center [357, 286] width 56 height 8
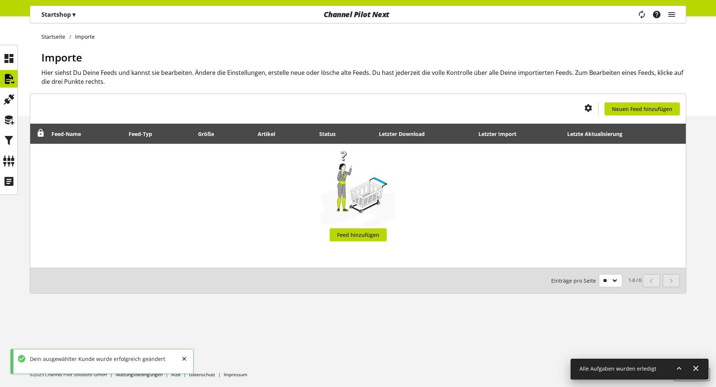
click at [56, 20] on div "Startshop ▾" at bounding box center [58, 14] width 52 height 13
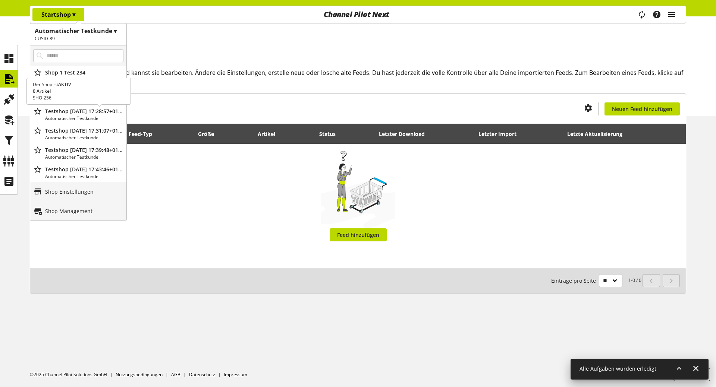
click at [71, 112] on p "Testshop [DATE] 17:28:57+0100" at bounding box center [84, 111] width 78 height 8
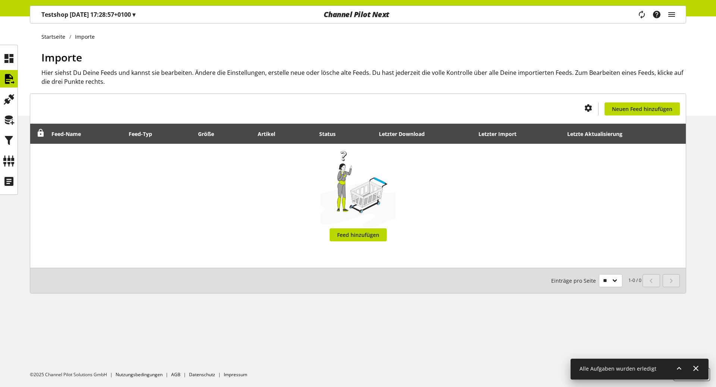
click at [117, 16] on p "Testshop [DATE] 17:28:57+0100 ▾" at bounding box center [88, 14] width 94 height 9
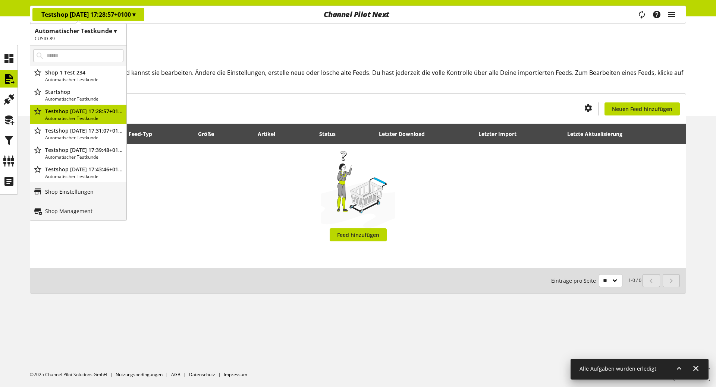
click at [87, 197] on link "Shop Einstellungen" at bounding box center [78, 191] width 96 height 19
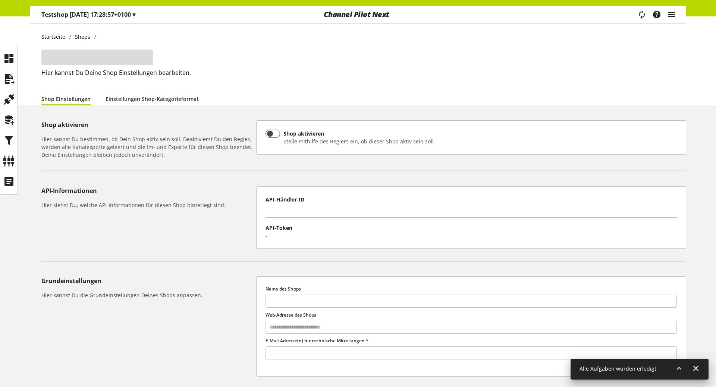
type input "**********"
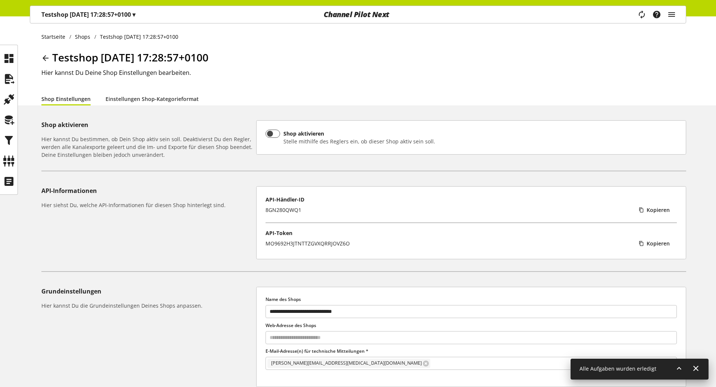
scroll to position [241, 0]
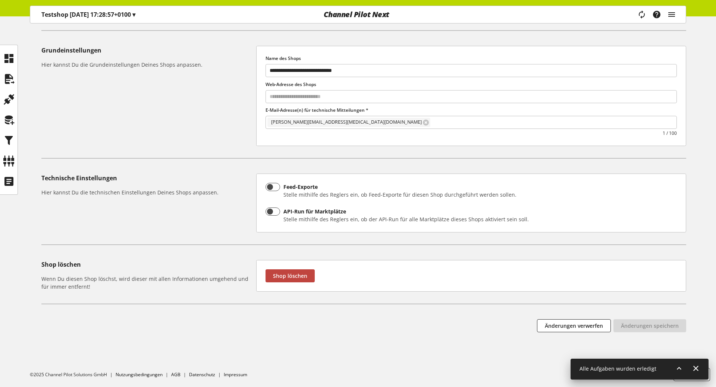
click at [290, 273] on span "Shop löschen" at bounding box center [290, 276] width 34 height 8
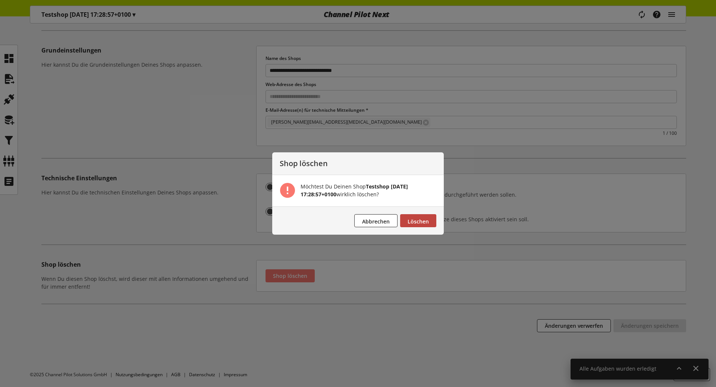
click at [421, 223] on span "Löschen" at bounding box center [418, 221] width 21 height 7
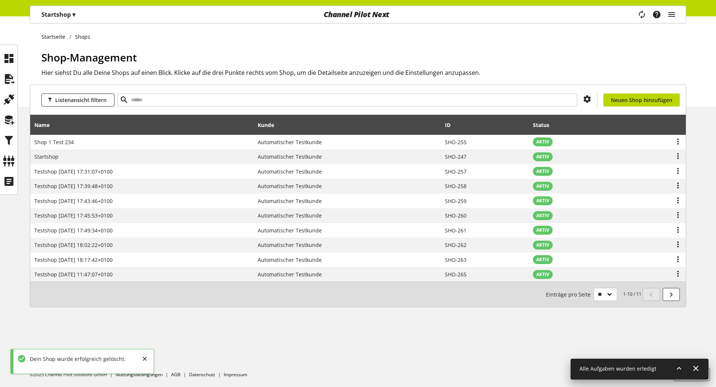
click at [63, 14] on p "Startshop ▾" at bounding box center [58, 14] width 34 height 9
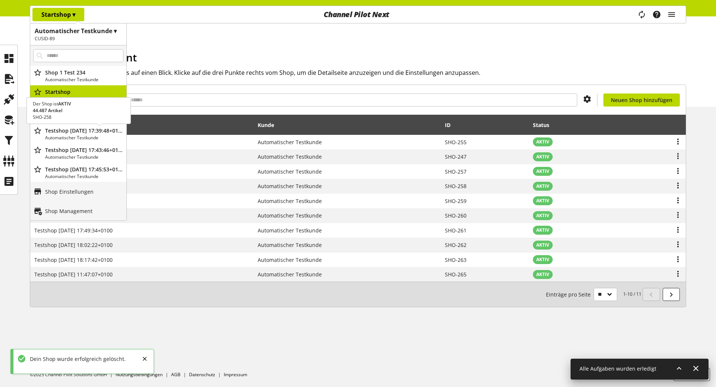
click at [73, 128] on p "Testshop [DATE] 17:39:48+0100" at bounding box center [84, 131] width 78 height 8
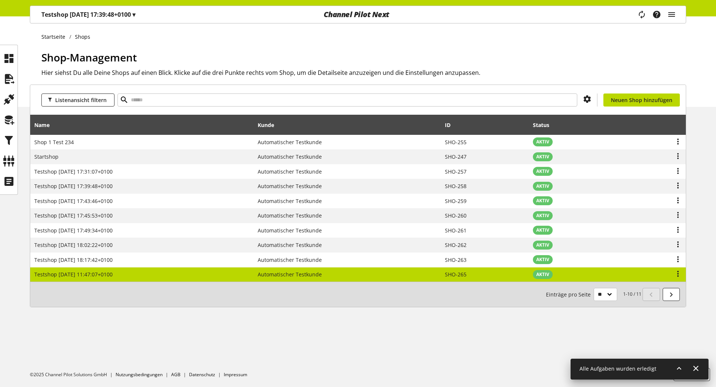
click at [141, 274] on td "Testshop [DATE] 11:47:07+0100" at bounding box center [142, 275] width 224 height 15
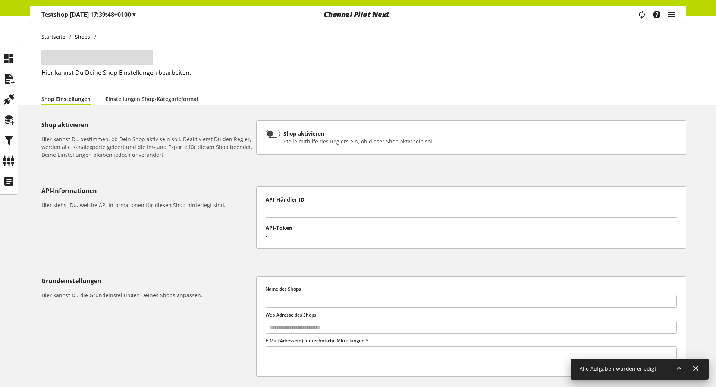
type input "**********"
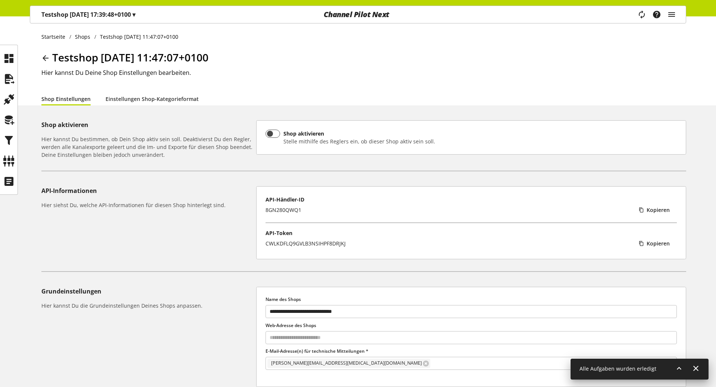
scroll to position [241, 0]
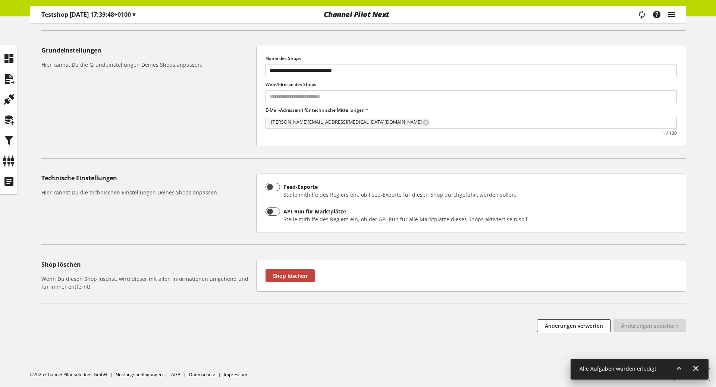
click at [289, 276] on span "Shop löschen" at bounding box center [290, 276] width 34 height 8
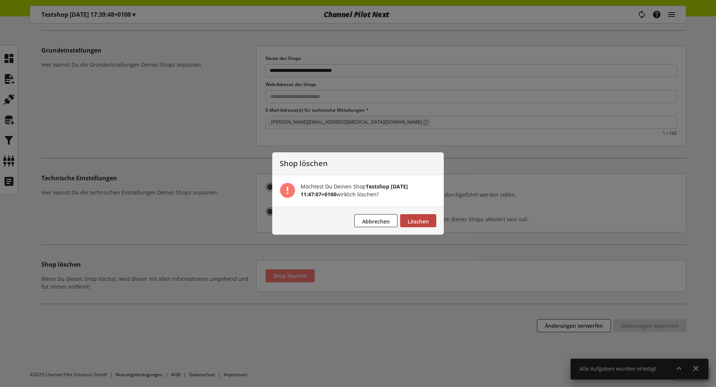
click at [420, 223] on span "Löschen" at bounding box center [418, 221] width 21 height 7
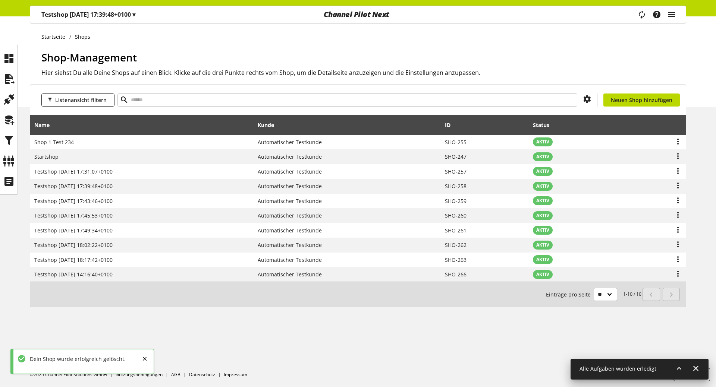
click at [74, 14] on p "Testshop [DATE] 17:39:48+0100 ▾" at bounding box center [88, 14] width 94 height 9
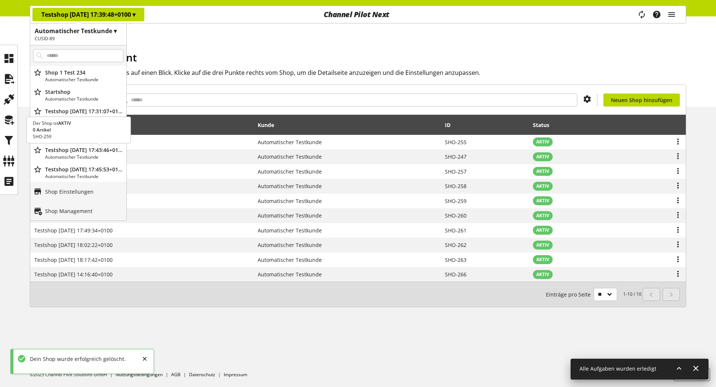
click at [92, 155] on p "Automatischer Testkunde" at bounding box center [84, 157] width 78 height 7
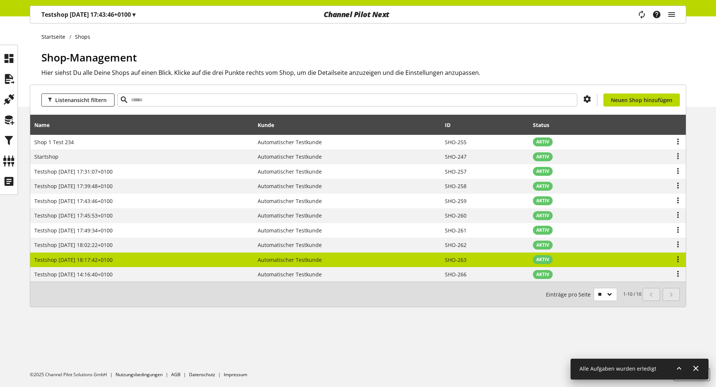
click at [354, 261] on td "Automatischer Testkunde" at bounding box center [347, 260] width 187 height 15
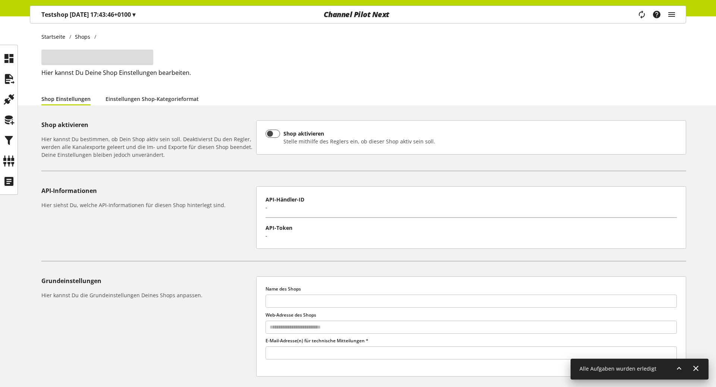
type input "**********"
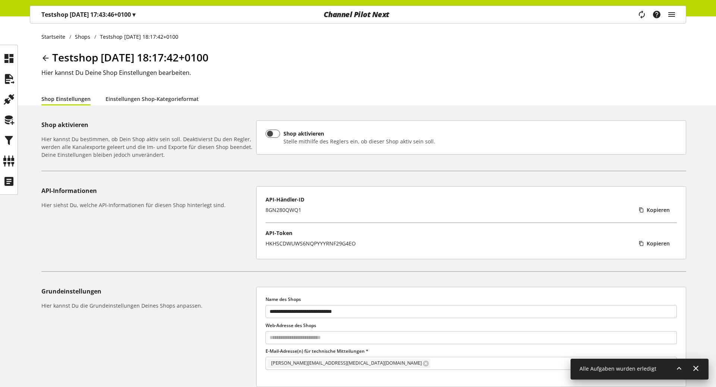
scroll to position [241, 0]
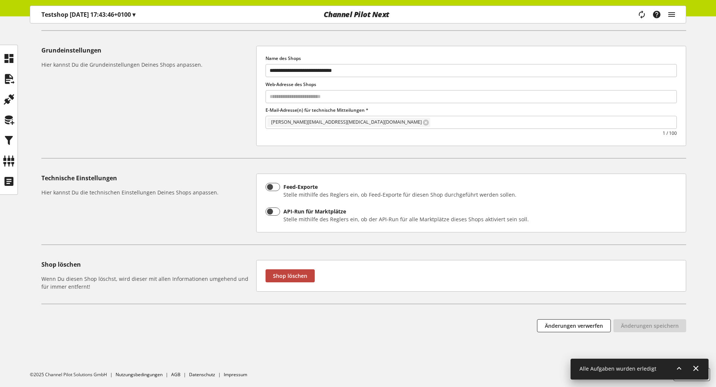
click at [283, 273] on span "Shop löschen" at bounding box center [290, 276] width 34 height 8
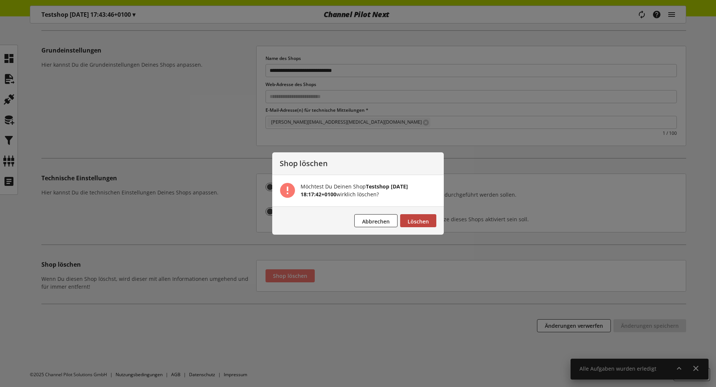
click at [412, 220] on span "Löschen" at bounding box center [418, 221] width 21 height 7
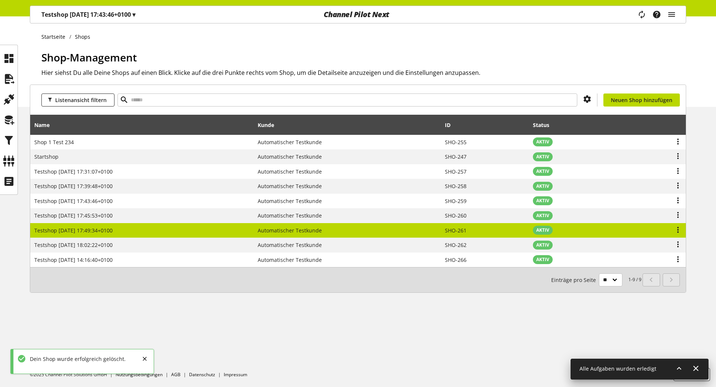
click at [215, 229] on td "Testshop [DATE] 17:49:34+0100" at bounding box center [142, 230] width 224 height 15
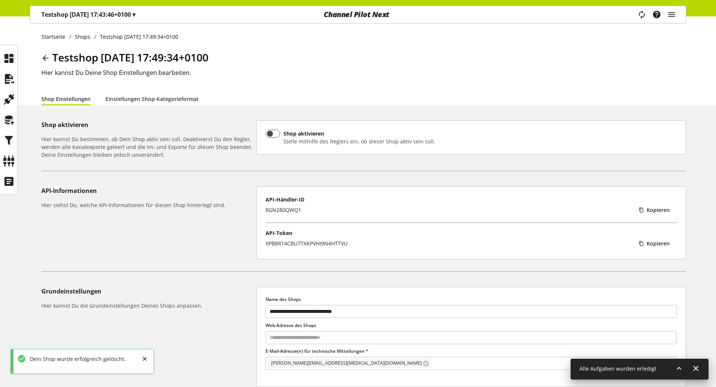
scroll to position [241, 0]
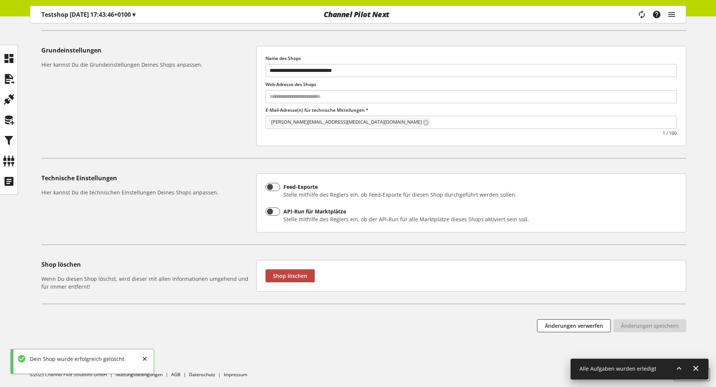
click at [290, 278] on span "Shop löschen" at bounding box center [290, 276] width 34 height 8
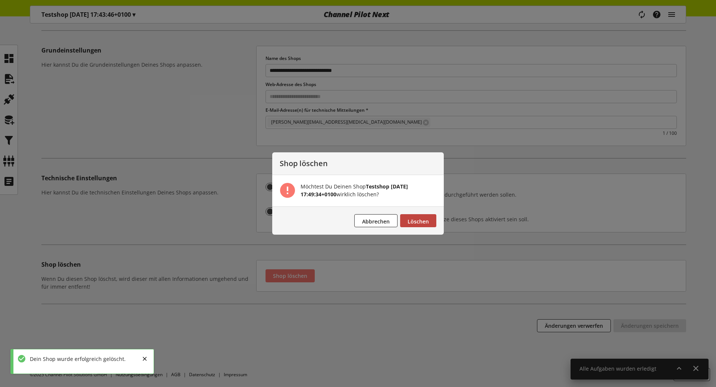
click at [415, 219] on span "Löschen" at bounding box center [418, 221] width 21 height 7
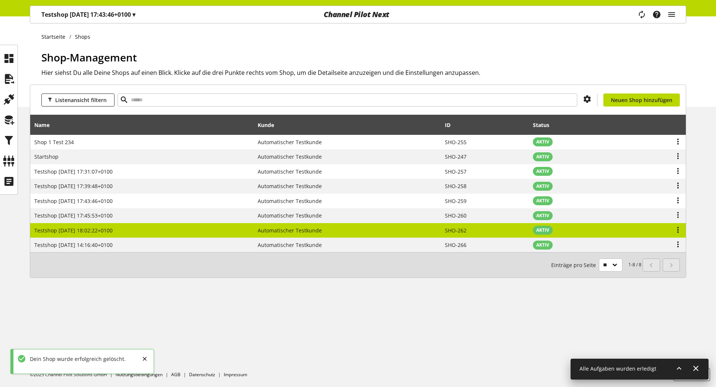
click at [188, 224] on td "Testshop [DATE] 18:02:22+0100" at bounding box center [142, 230] width 224 height 15
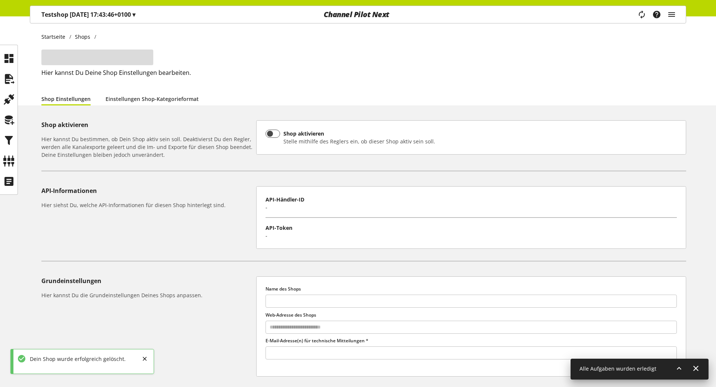
type input "**********"
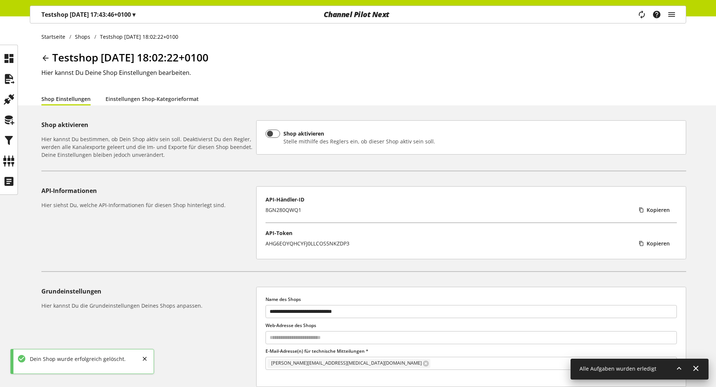
scroll to position [241, 0]
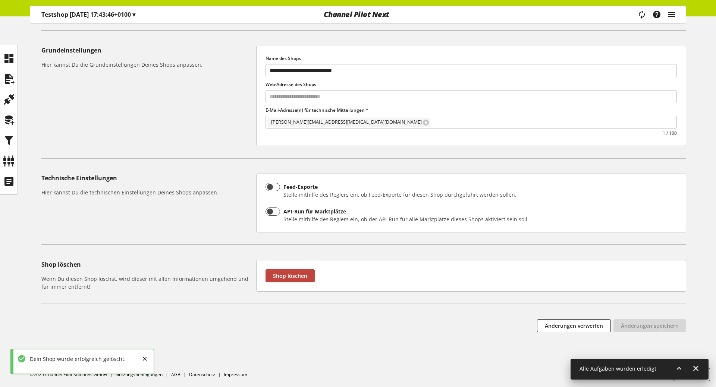
click at [303, 273] on span "Shop löschen" at bounding box center [290, 276] width 34 height 8
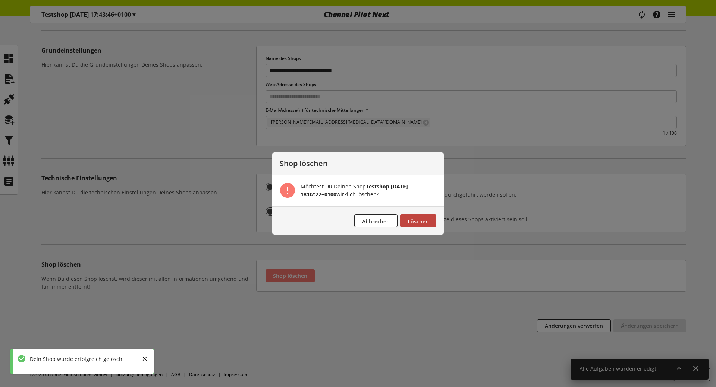
click at [414, 223] on span "Löschen" at bounding box center [418, 221] width 21 height 7
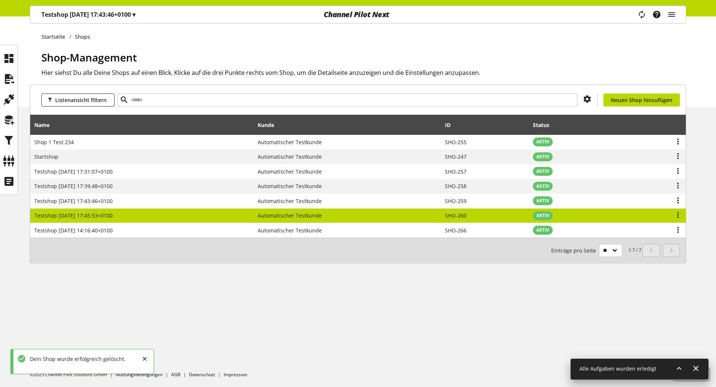
click at [150, 209] on td "Testshop [DATE] 17:45:53+0100" at bounding box center [142, 216] width 224 height 15
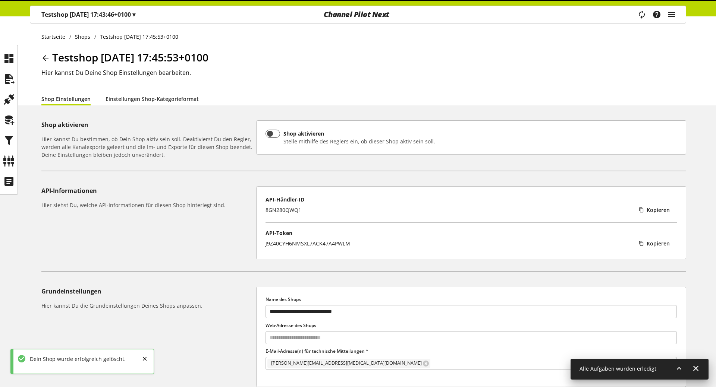
scroll to position [241, 0]
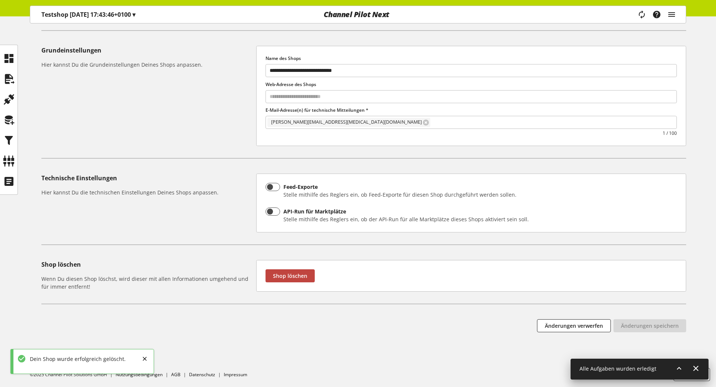
click at [291, 270] on button "Shop löschen" at bounding box center [290, 276] width 49 height 13
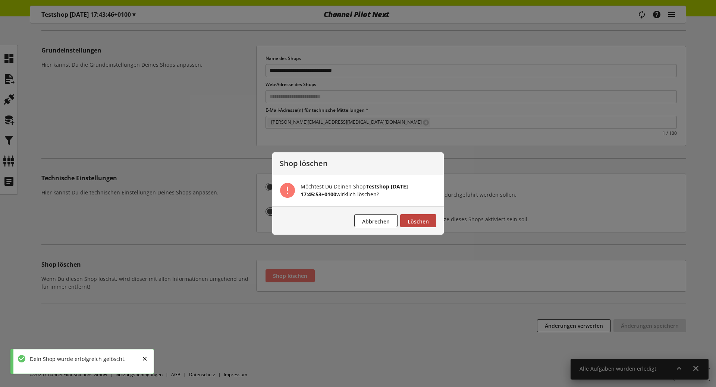
click at [415, 223] on span "Löschen" at bounding box center [418, 221] width 21 height 7
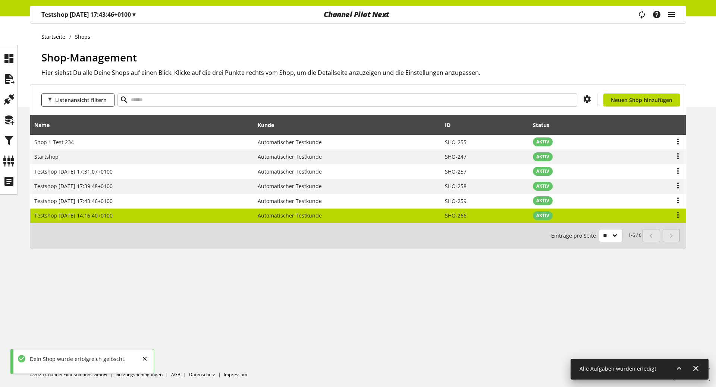
click at [200, 220] on td "Testshop [DATE] 14:16:40+0100" at bounding box center [142, 216] width 224 height 15
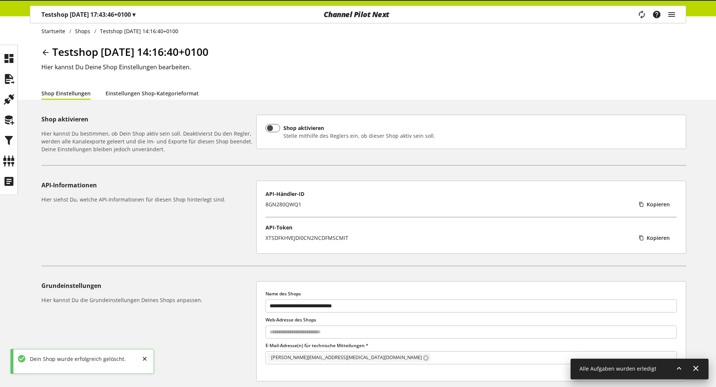
scroll to position [241, 0]
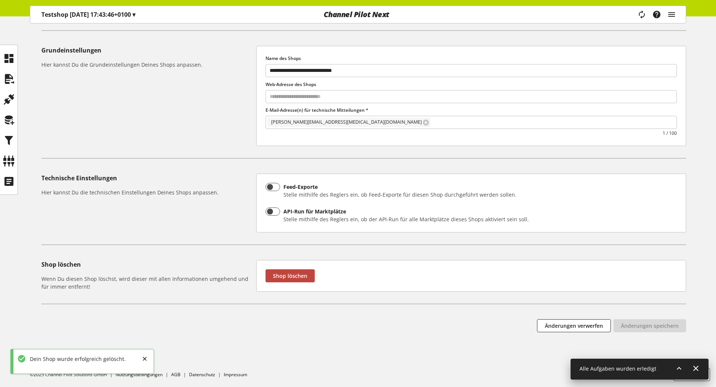
click at [292, 272] on button "Shop löschen" at bounding box center [290, 276] width 49 height 13
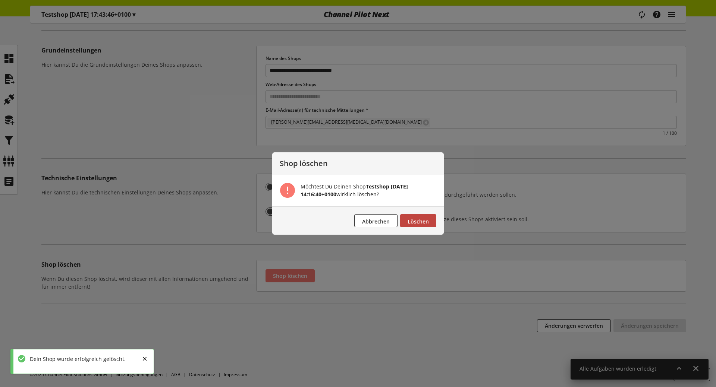
click at [424, 226] on button "Löschen" at bounding box center [418, 220] width 36 height 13
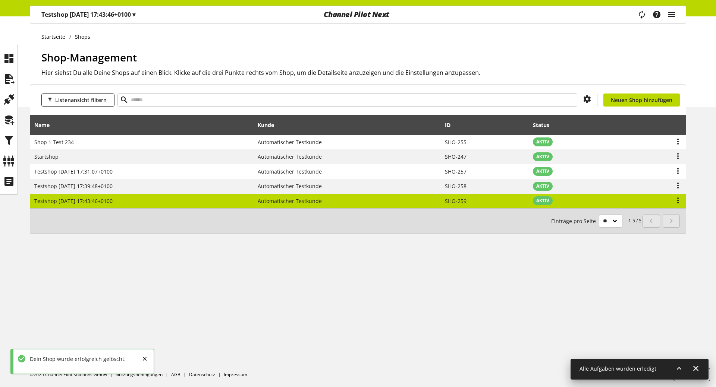
click at [149, 198] on td "Testshop [DATE] 17:43:46+0100" at bounding box center [142, 201] width 224 height 15
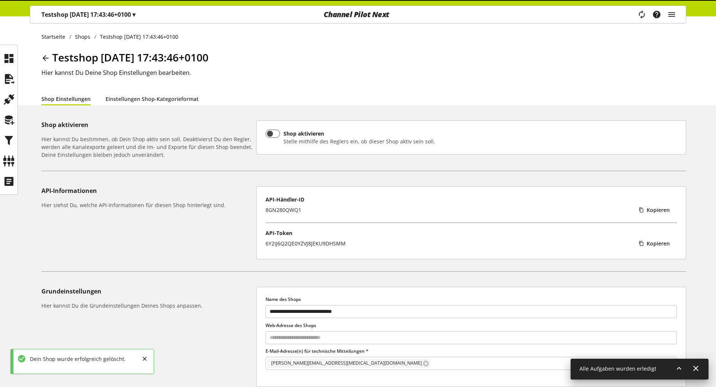
scroll to position [241, 0]
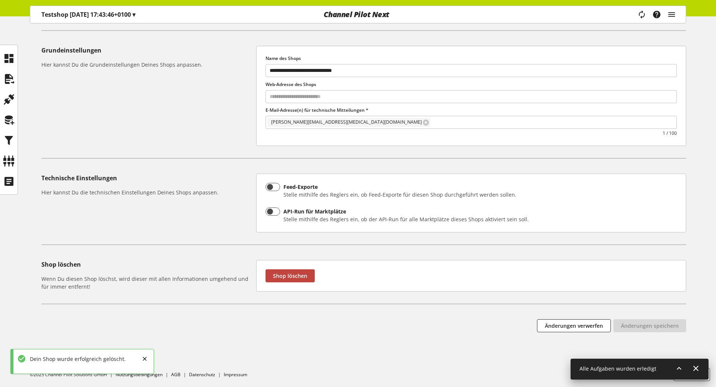
click at [291, 277] on span "Shop löschen" at bounding box center [290, 276] width 34 height 8
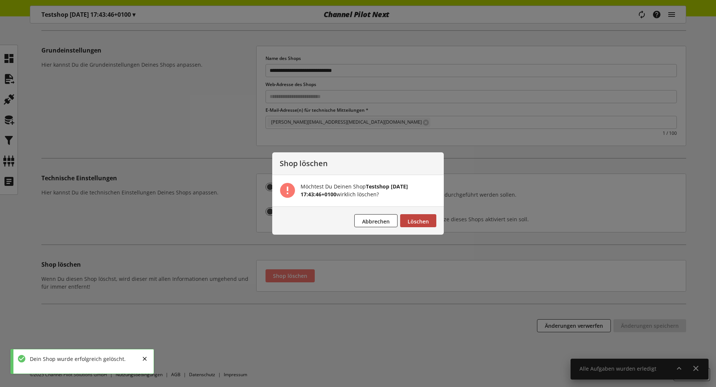
click at [414, 219] on span "Löschen" at bounding box center [418, 221] width 21 height 7
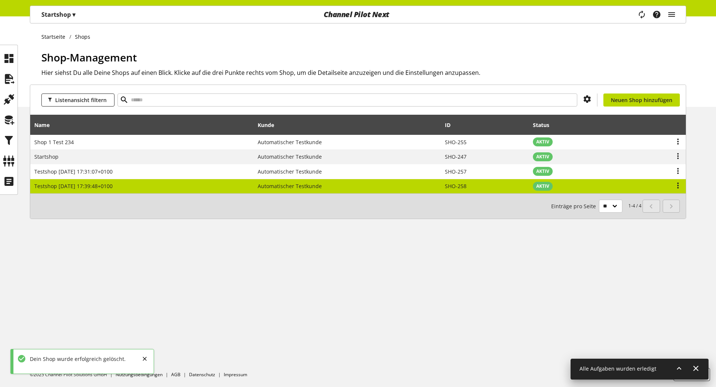
click at [141, 182] on td "Testshop [DATE] 17:39:48+0100" at bounding box center [142, 186] width 224 height 15
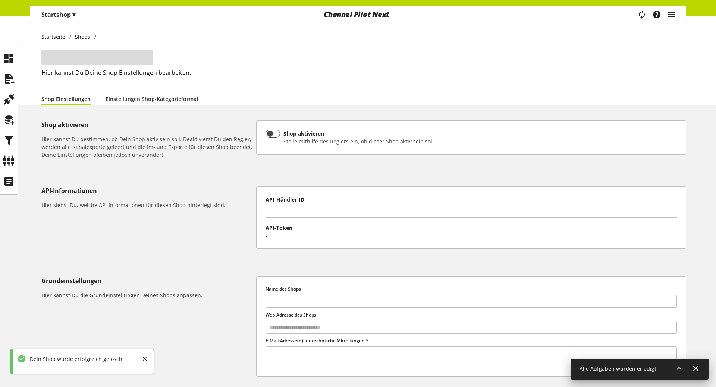
type input "**********"
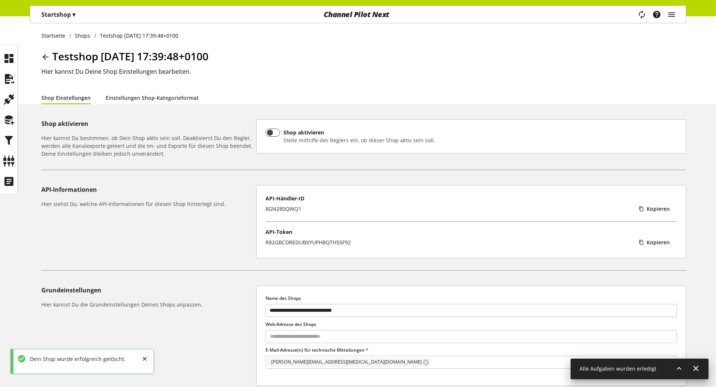
scroll to position [241, 0]
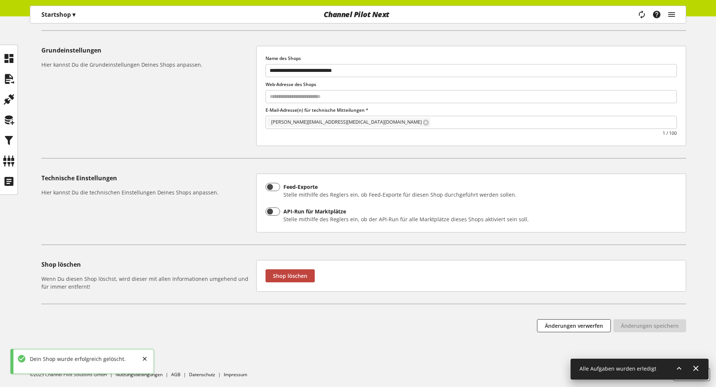
click at [296, 279] on span "Shop löschen" at bounding box center [290, 276] width 34 height 8
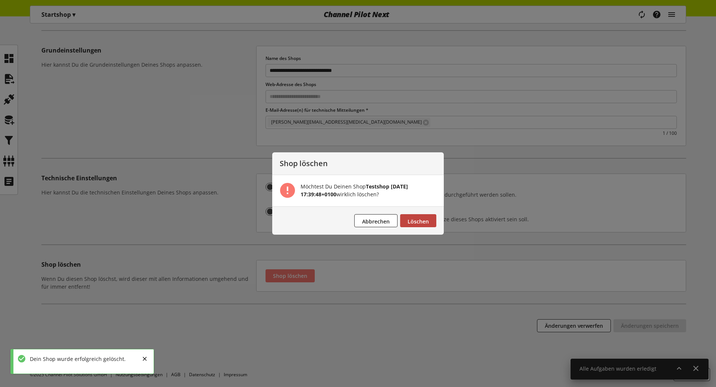
click at [424, 219] on span "Löschen" at bounding box center [418, 221] width 21 height 7
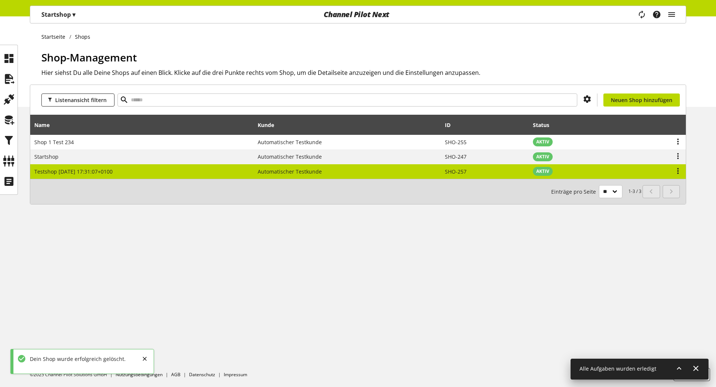
click at [182, 170] on td "Testshop [DATE] 17:31:07+0100" at bounding box center [142, 171] width 224 height 15
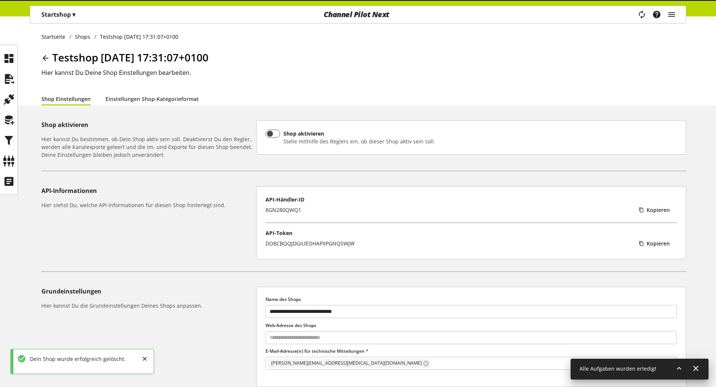
scroll to position [241, 0]
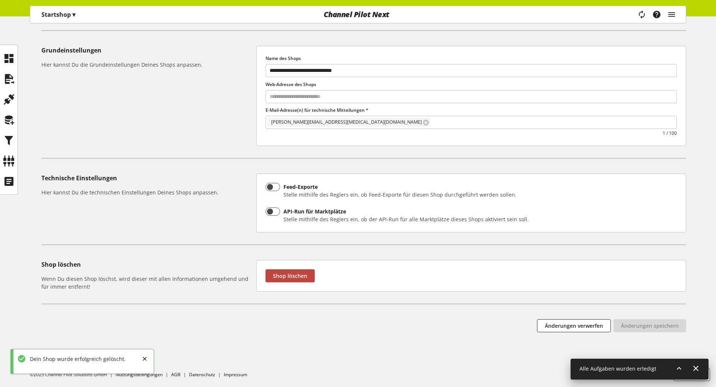
click at [285, 274] on span "Shop löschen" at bounding box center [290, 276] width 34 height 8
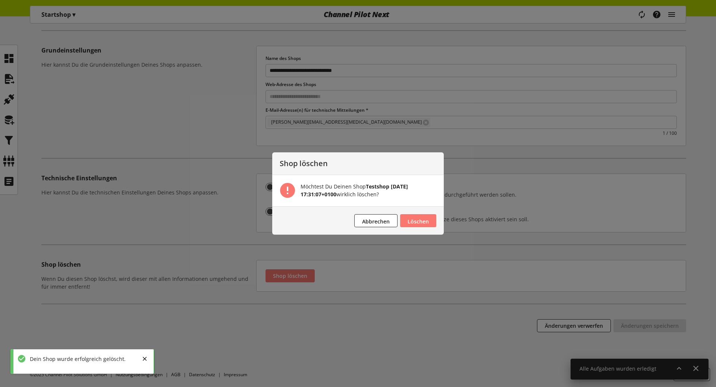
click at [424, 214] on footer "Abbrechen Löschen" at bounding box center [358, 221] width 172 height 28
click at [413, 215] on button "Löschen" at bounding box center [418, 220] width 36 height 13
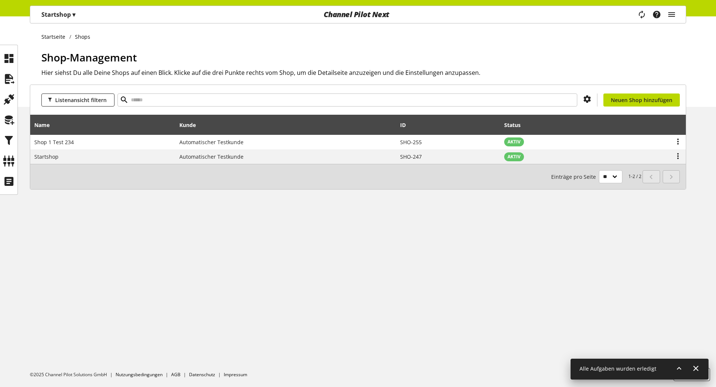
click at [53, 4] on div "Startshop ▾ Automatischer Testkunde ▾ CUSID-89 Alle Kunden Automatischer Testku…" at bounding box center [358, 8] width 716 height 16
click at [52, 13] on p "Startshop ▾" at bounding box center [58, 14] width 34 height 9
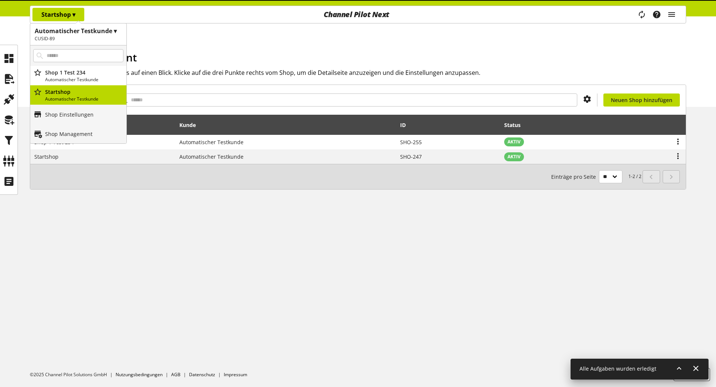
click at [72, 73] on p "Shop 1 Test 234" at bounding box center [84, 73] width 78 height 8
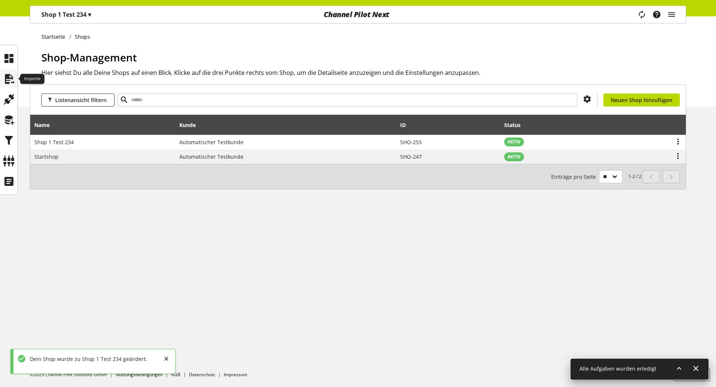
click at [11, 76] on icon at bounding box center [9, 79] width 12 height 15
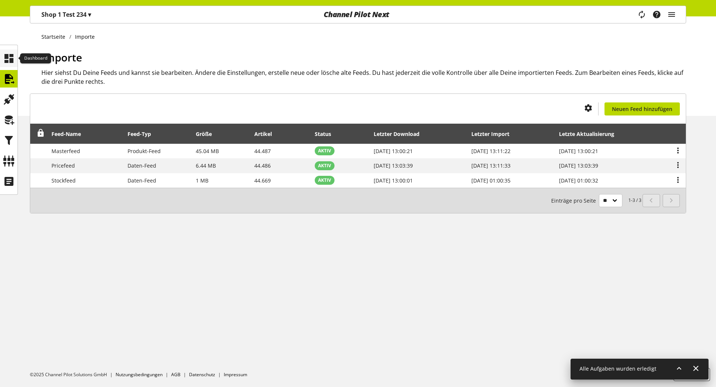
click at [9, 60] on icon at bounding box center [9, 58] width 12 height 15
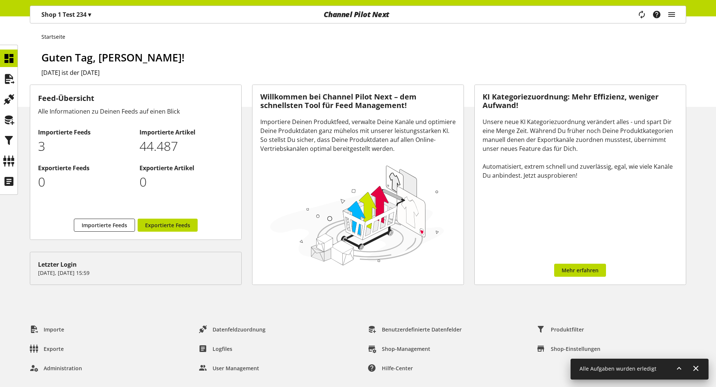
click at [69, 13] on p "Shop 1 Test 234 ▾" at bounding box center [66, 14] width 50 height 9
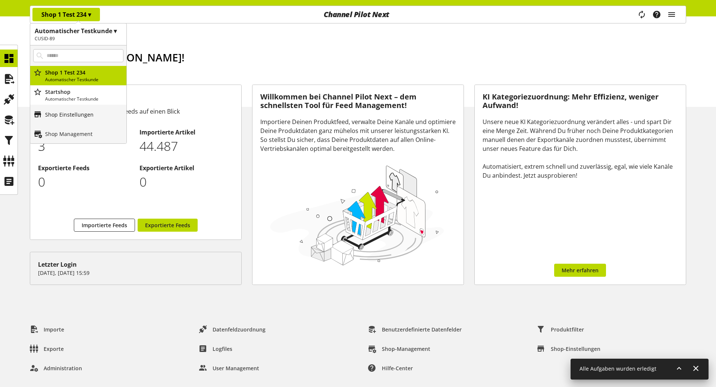
click at [60, 115] on p "Shop Einstellungen" at bounding box center [69, 115] width 48 height 8
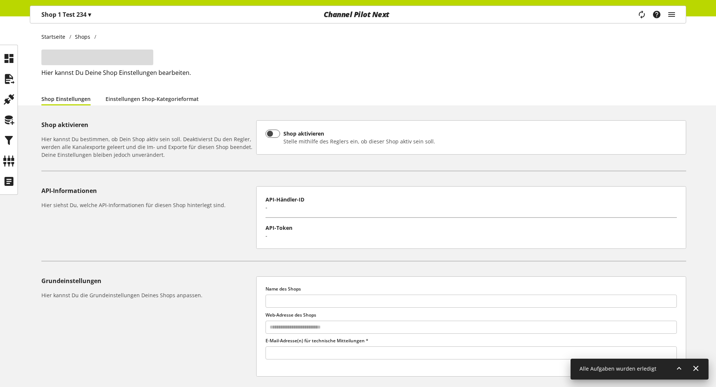
type input "**********"
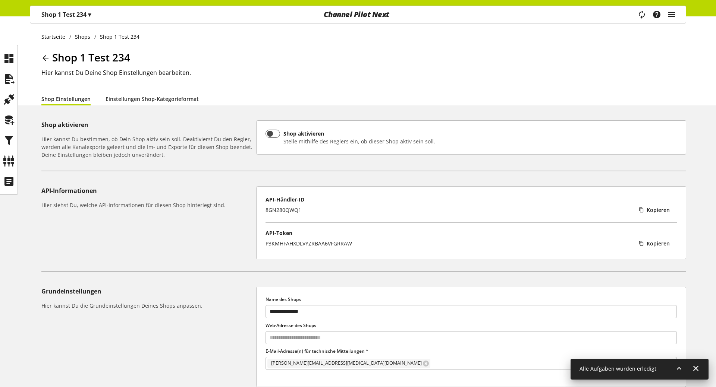
scroll to position [241, 0]
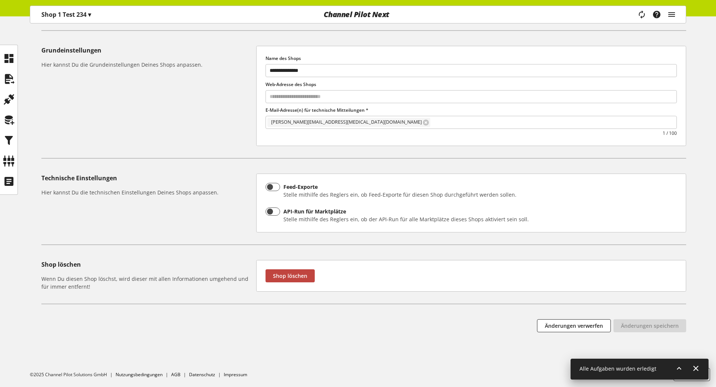
click at [289, 272] on button "Shop löschen" at bounding box center [290, 276] width 49 height 13
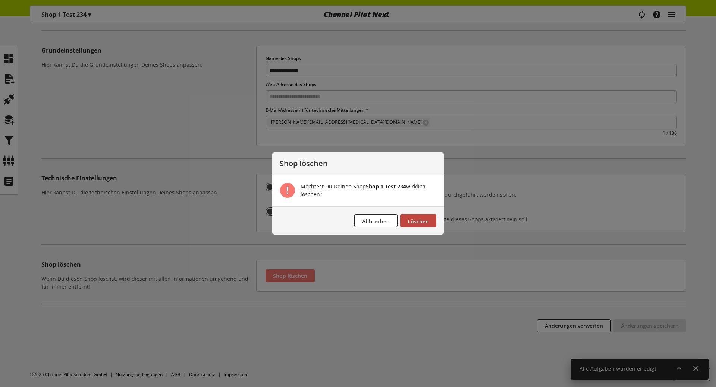
click at [419, 222] on span "Löschen" at bounding box center [418, 221] width 21 height 7
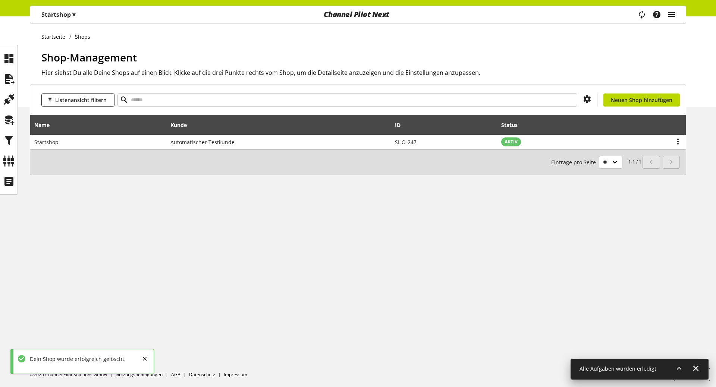
click at [54, 18] on p "Startshop ▾" at bounding box center [58, 14] width 34 height 9
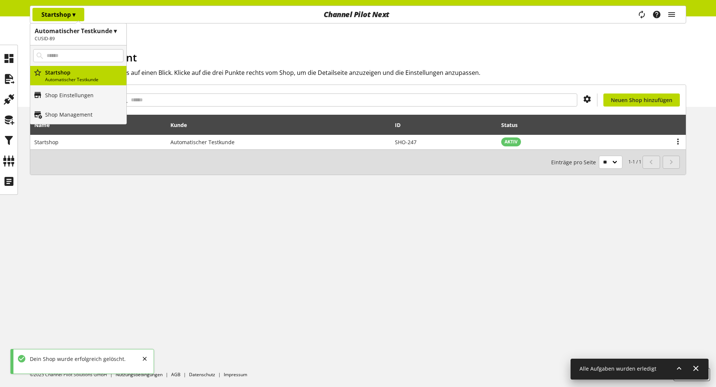
click at [55, 17] on p "Startshop ▾" at bounding box center [58, 14] width 34 height 9
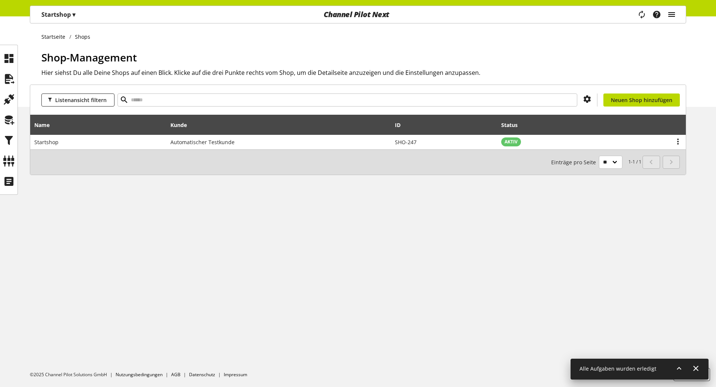
click at [671, 16] on icon "main navigation" at bounding box center [671, 14] width 9 height 13
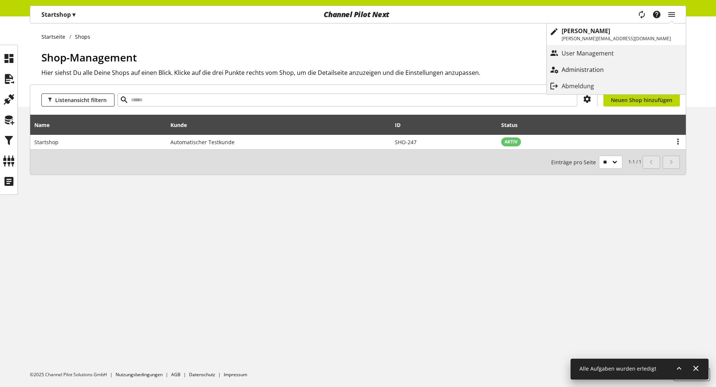
click at [619, 67] on p "Administration" at bounding box center [590, 69] width 57 height 9
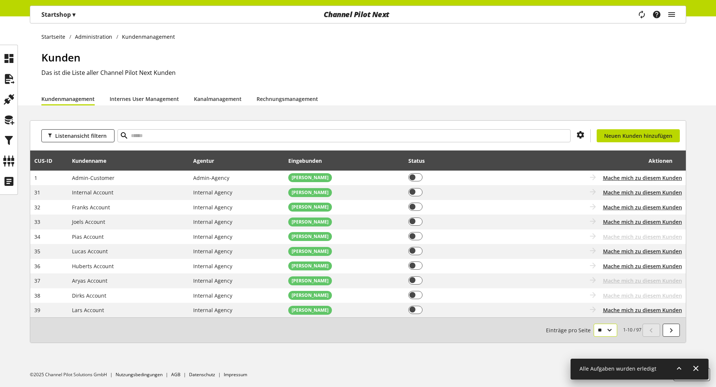
click at [594, 324] on select "** ** ** ***" at bounding box center [605, 330] width 23 height 13
select select "***"
click option "***" at bounding box center [0, 0] width 0 height 0
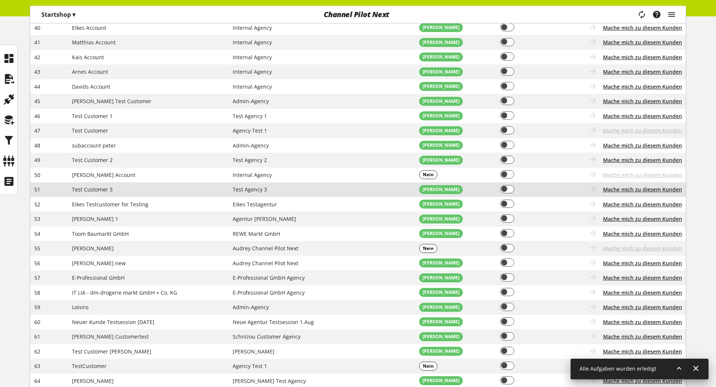
scroll to position [298, 0]
